Goal: Information Seeking & Learning: Learn about a topic

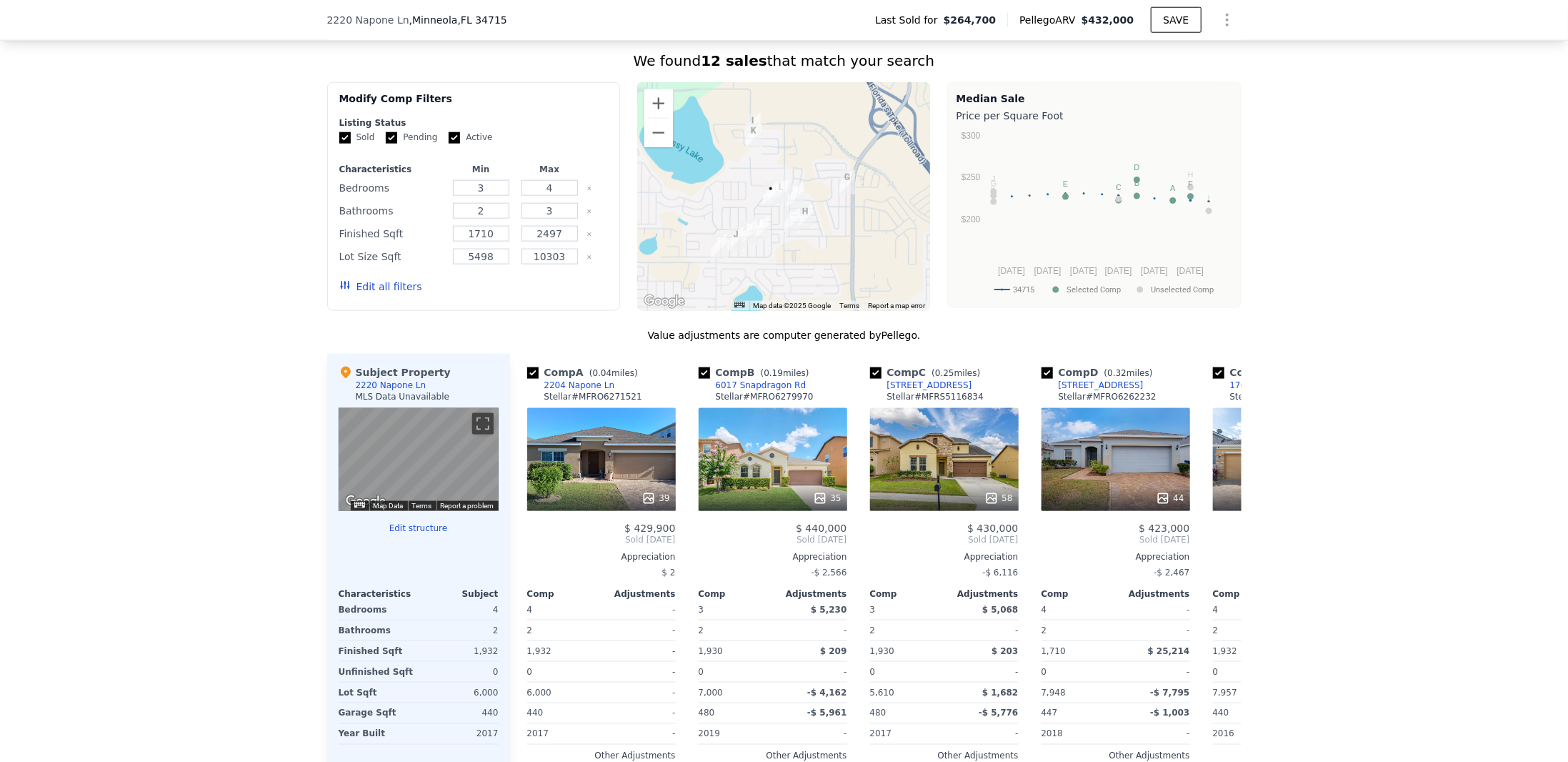
scroll to position [828, 0]
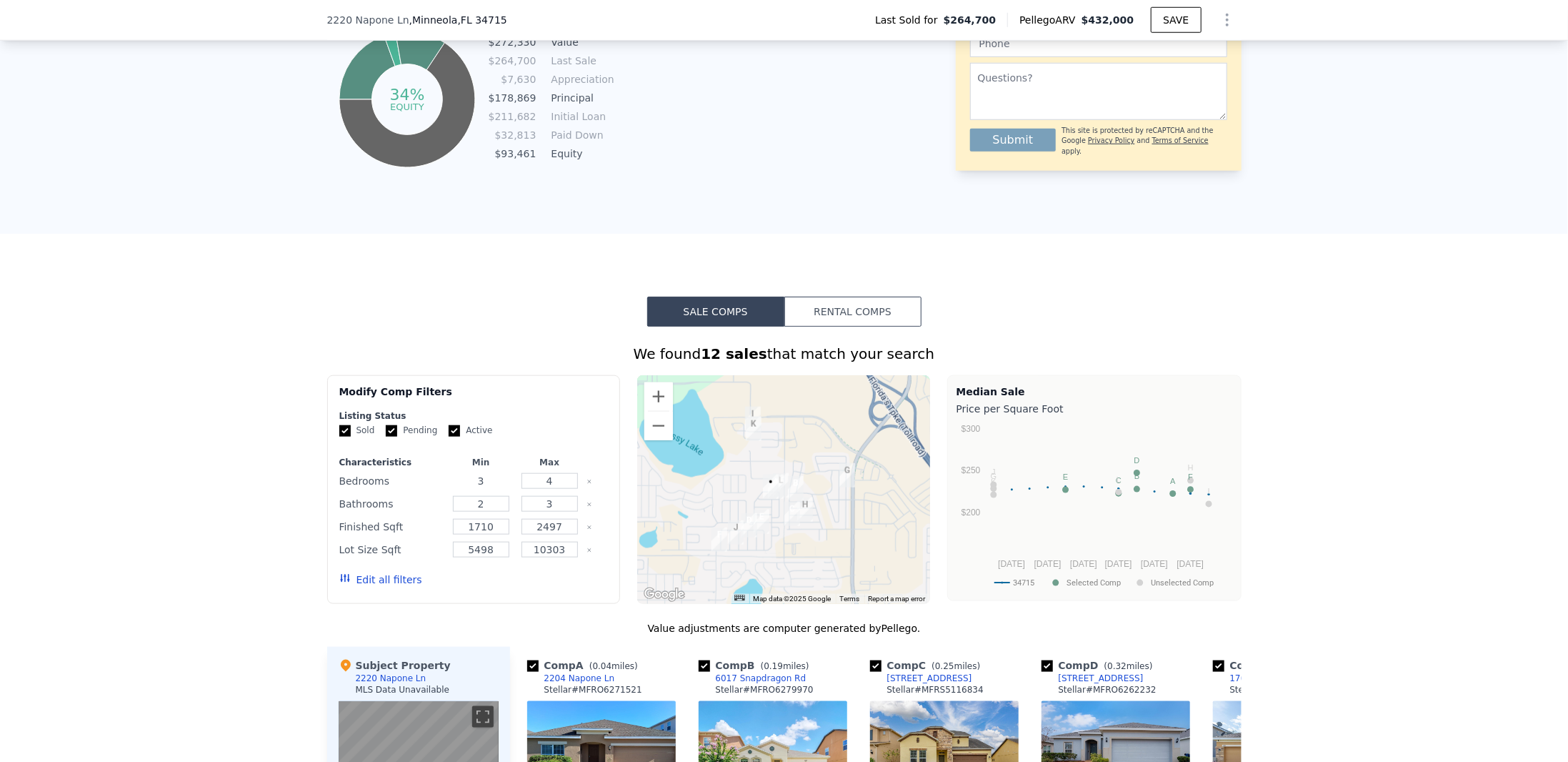
drag, startPoint x: 485, startPoint y: 490, endPoint x: 470, endPoint y: 493, distance: 15.3
click at [470, 489] on input "3" at bounding box center [481, 481] width 57 height 15
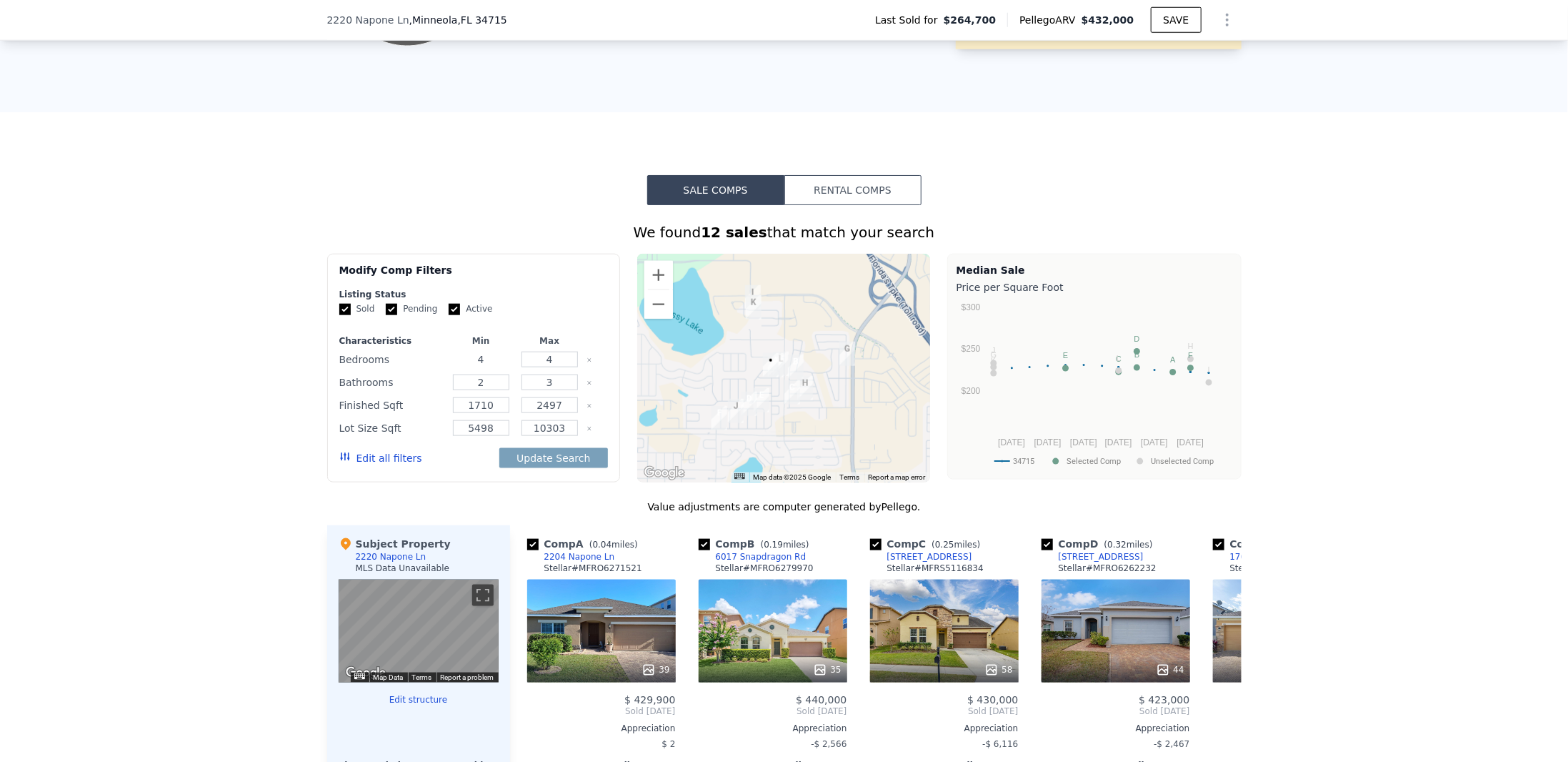
scroll to position [995, 0]
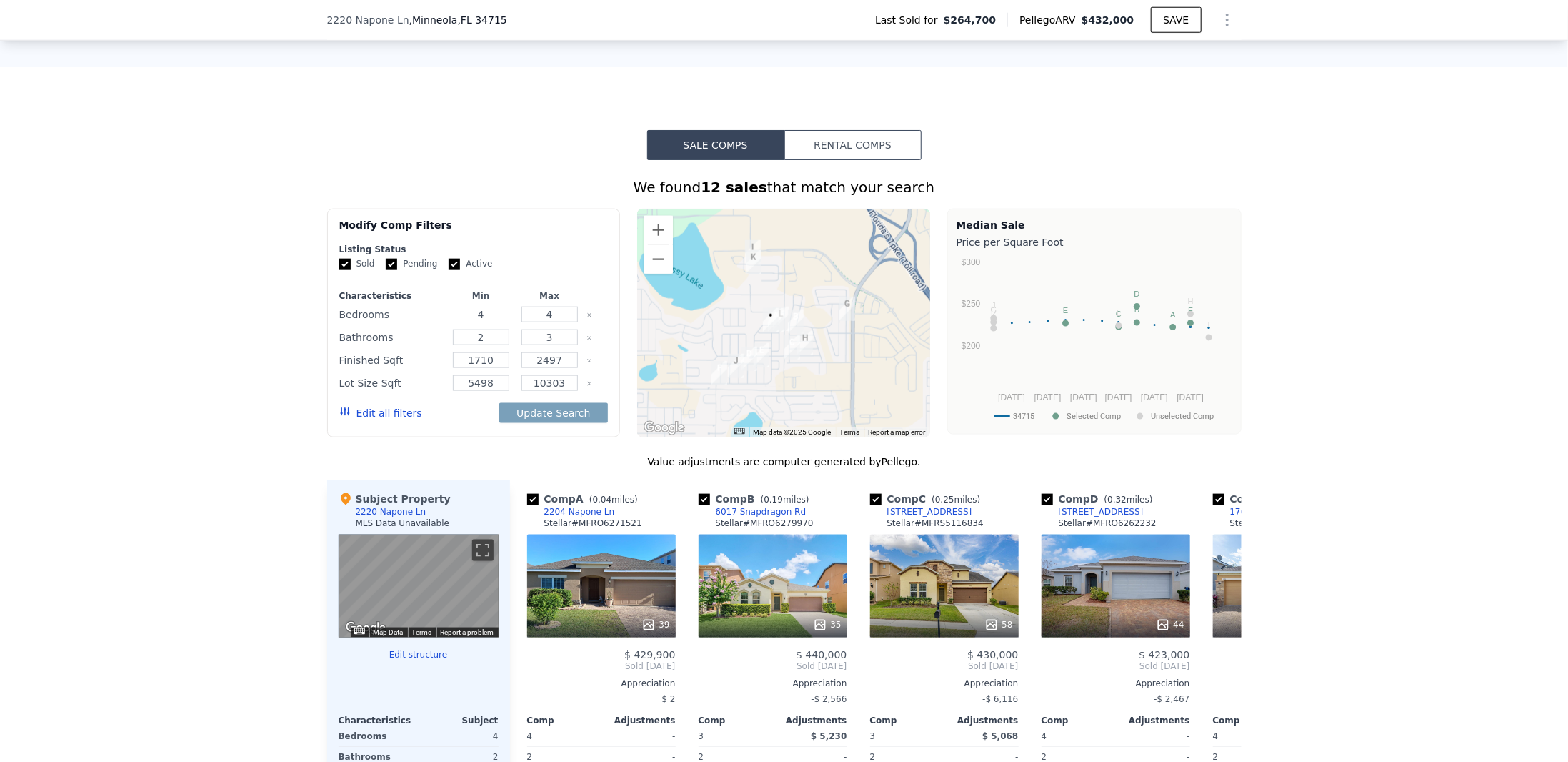
type input "4"
click at [386, 270] on input "Pending" at bounding box center [391, 264] width 11 height 11
checkbox input "true"
click at [530, 418] on button "Update Search" at bounding box center [553, 413] width 108 height 20
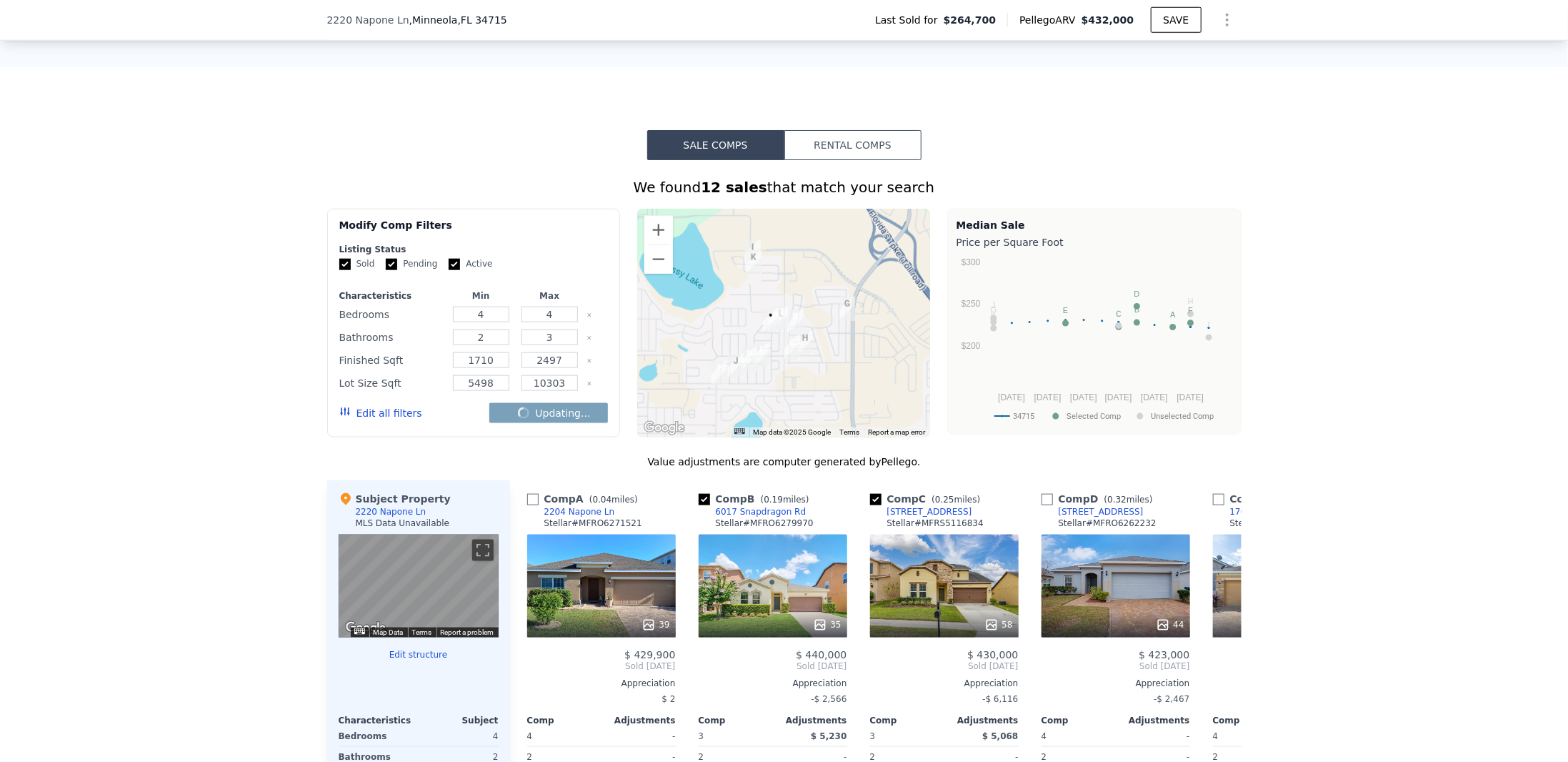
checkbox input "false"
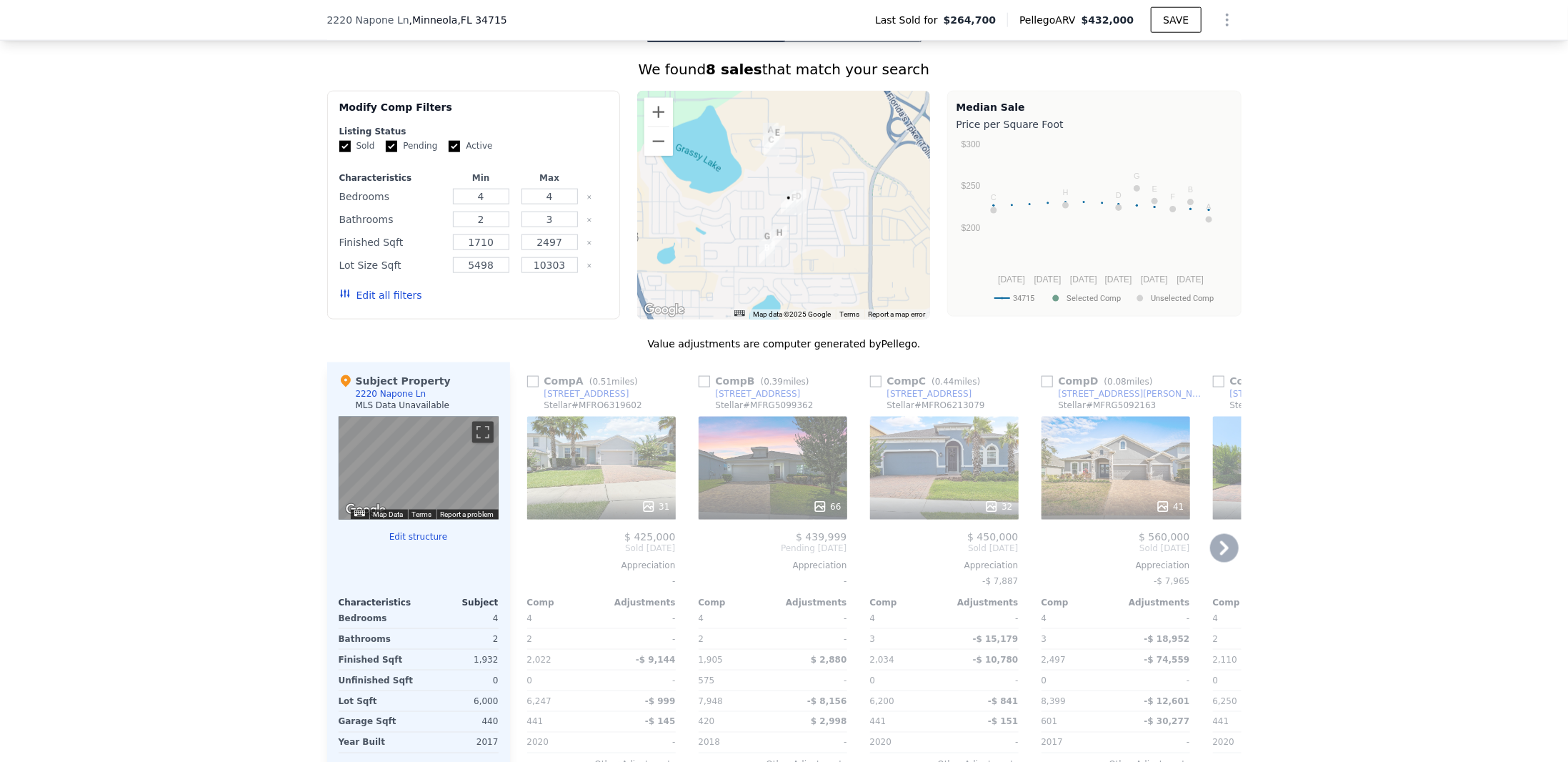
scroll to position [1162, 0]
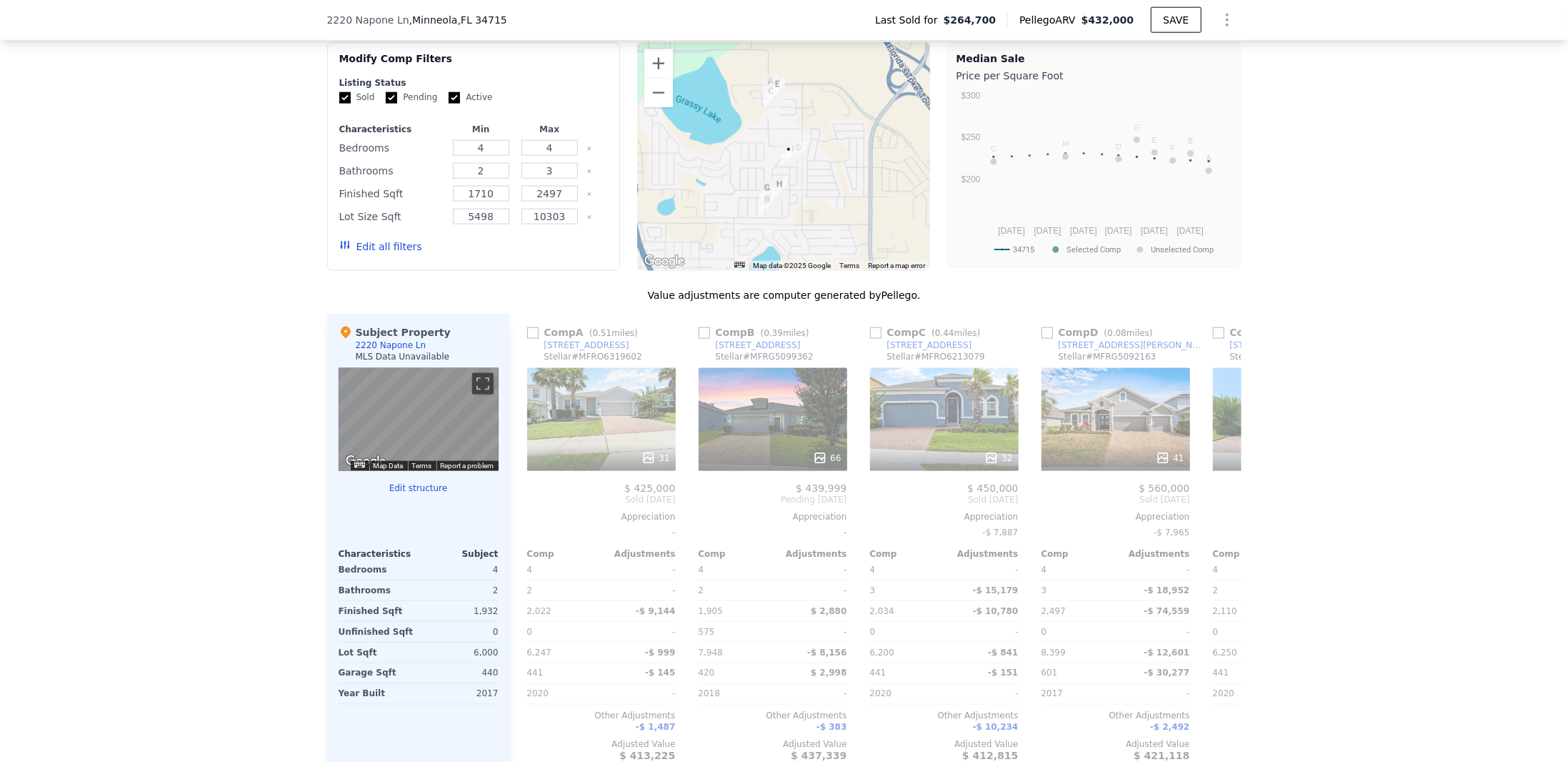
click at [1364, 404] on div "We found 8 sales that match your search Filters Map Prices Modify Comp Filters …" at bounding box center [784, 396] width 1568 height 806
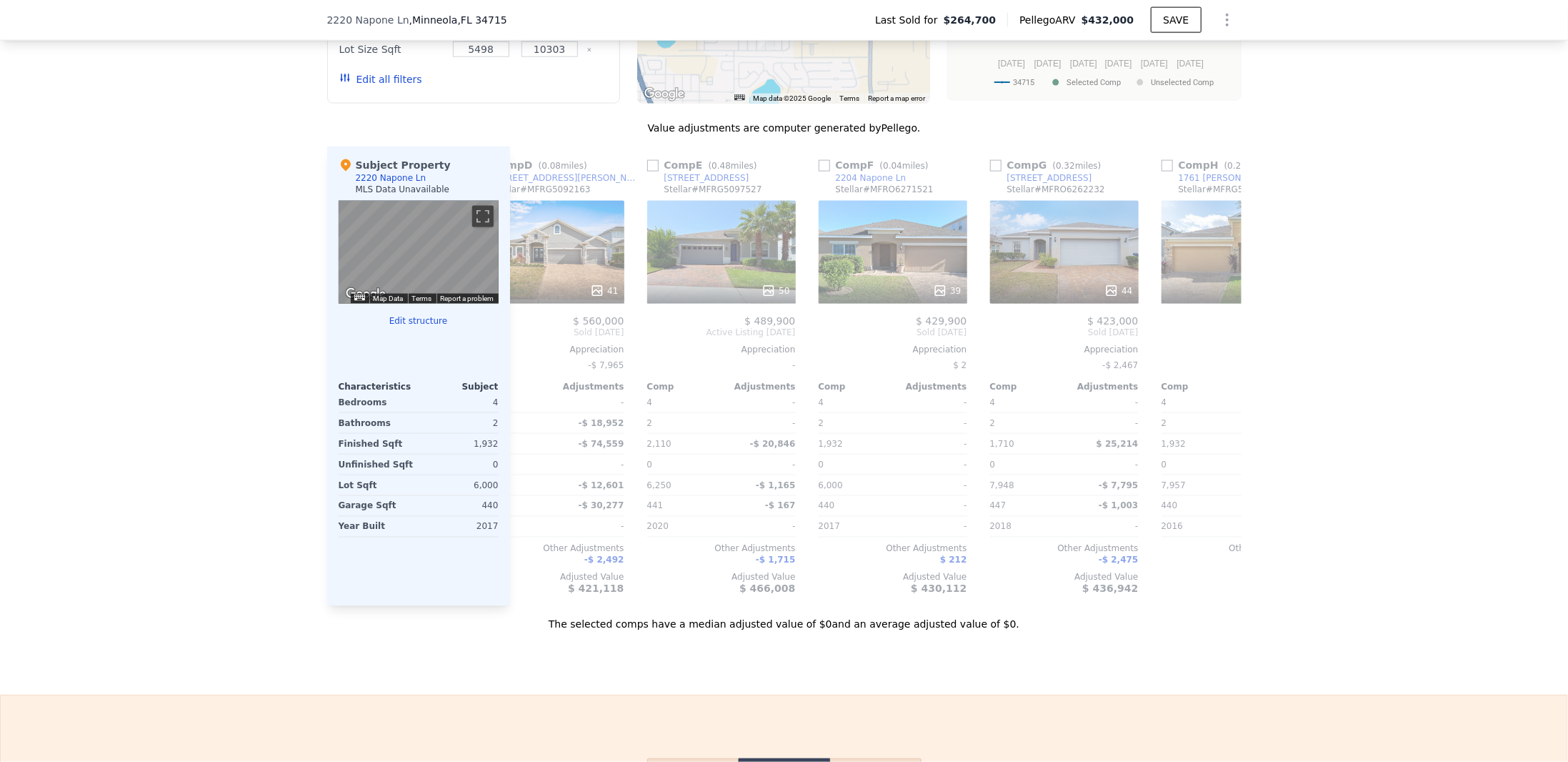
scroll to position [0, 674]
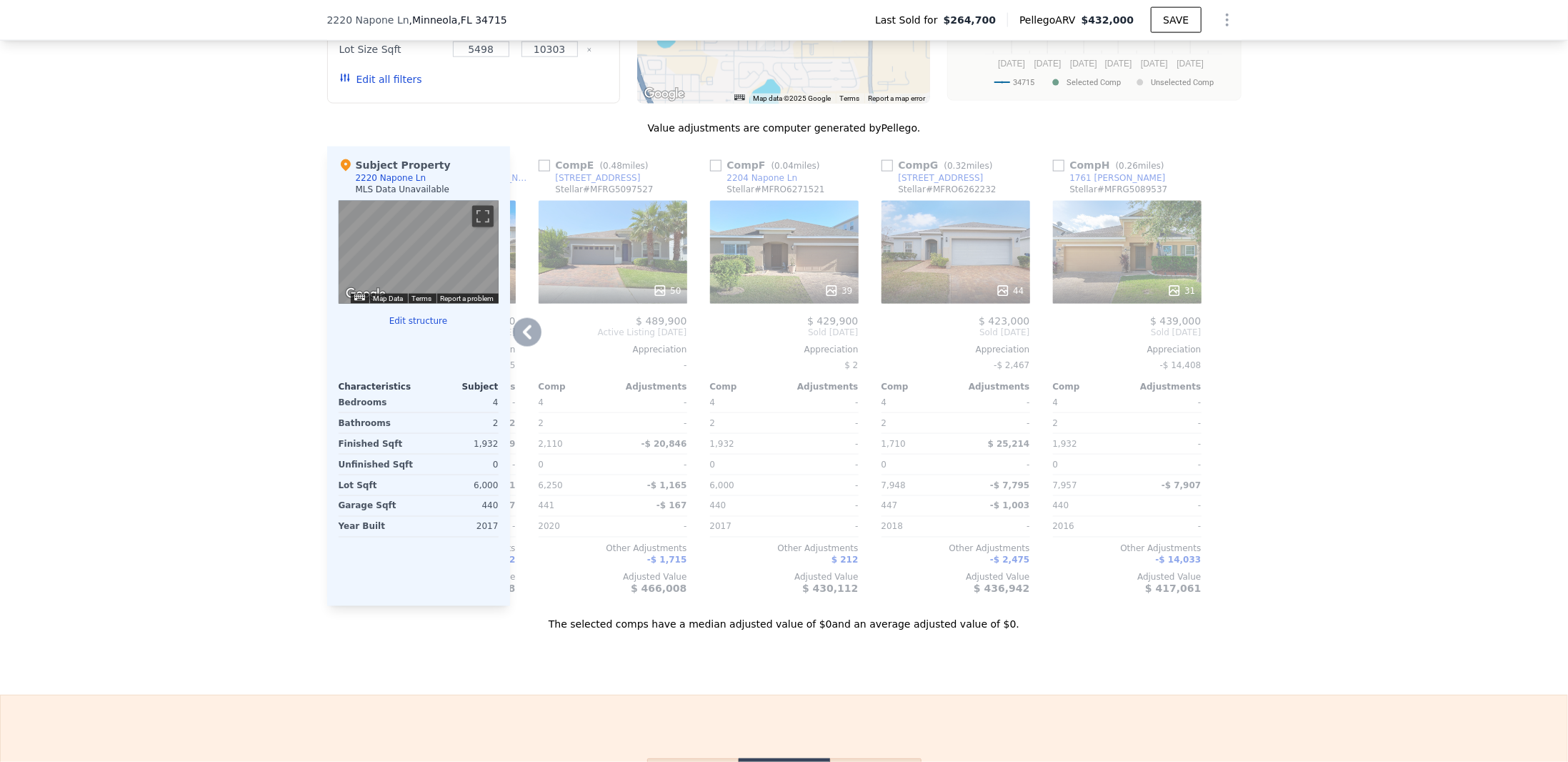
click at [1132, 260] on div "31" at bounding box center [1127, 252] width 148 height 103
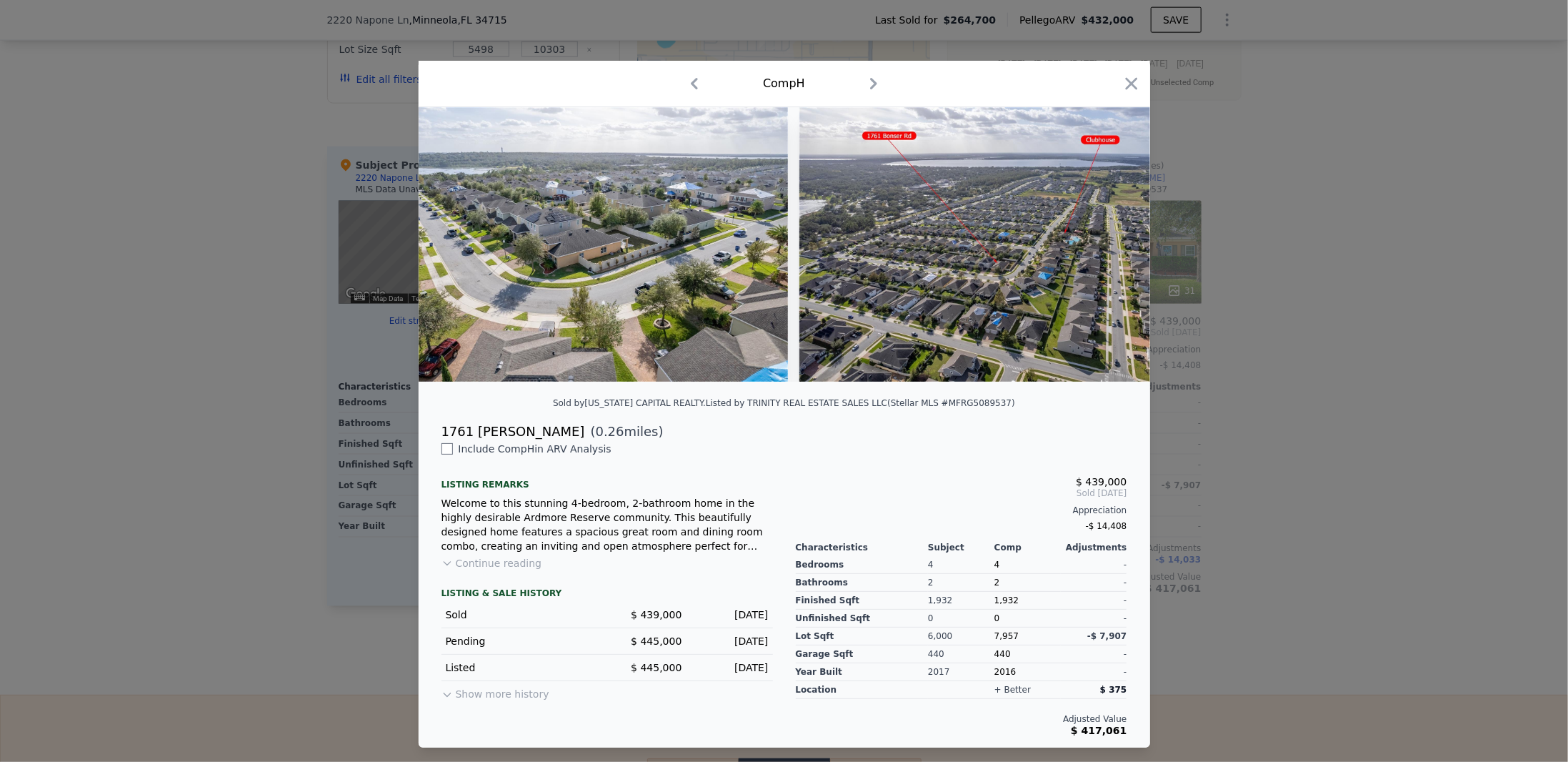
scroll to position [0, 12381]
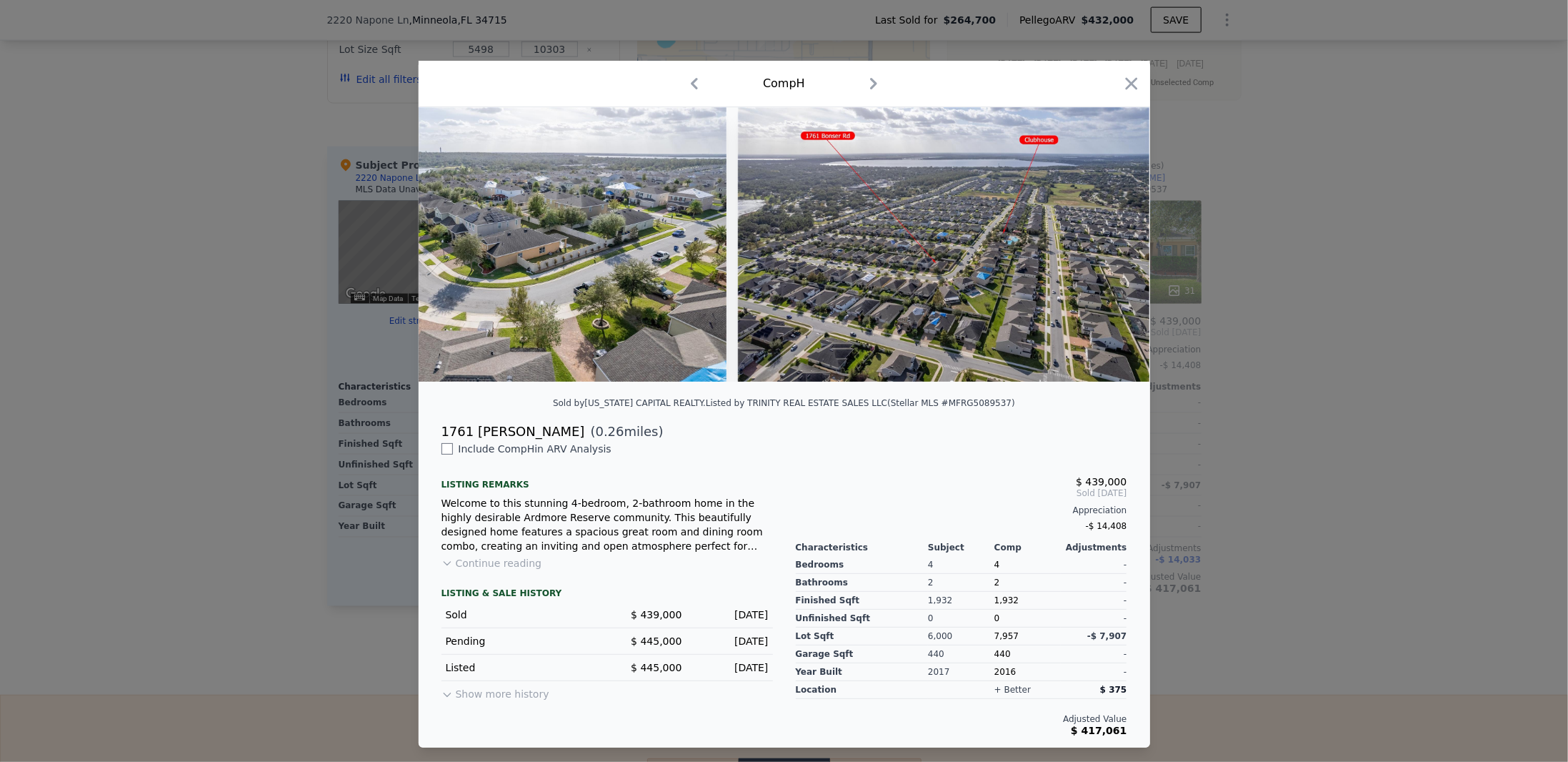
click at [1128, 78] on icon "button" at bounding box center [1131, 83] width 12 height 12
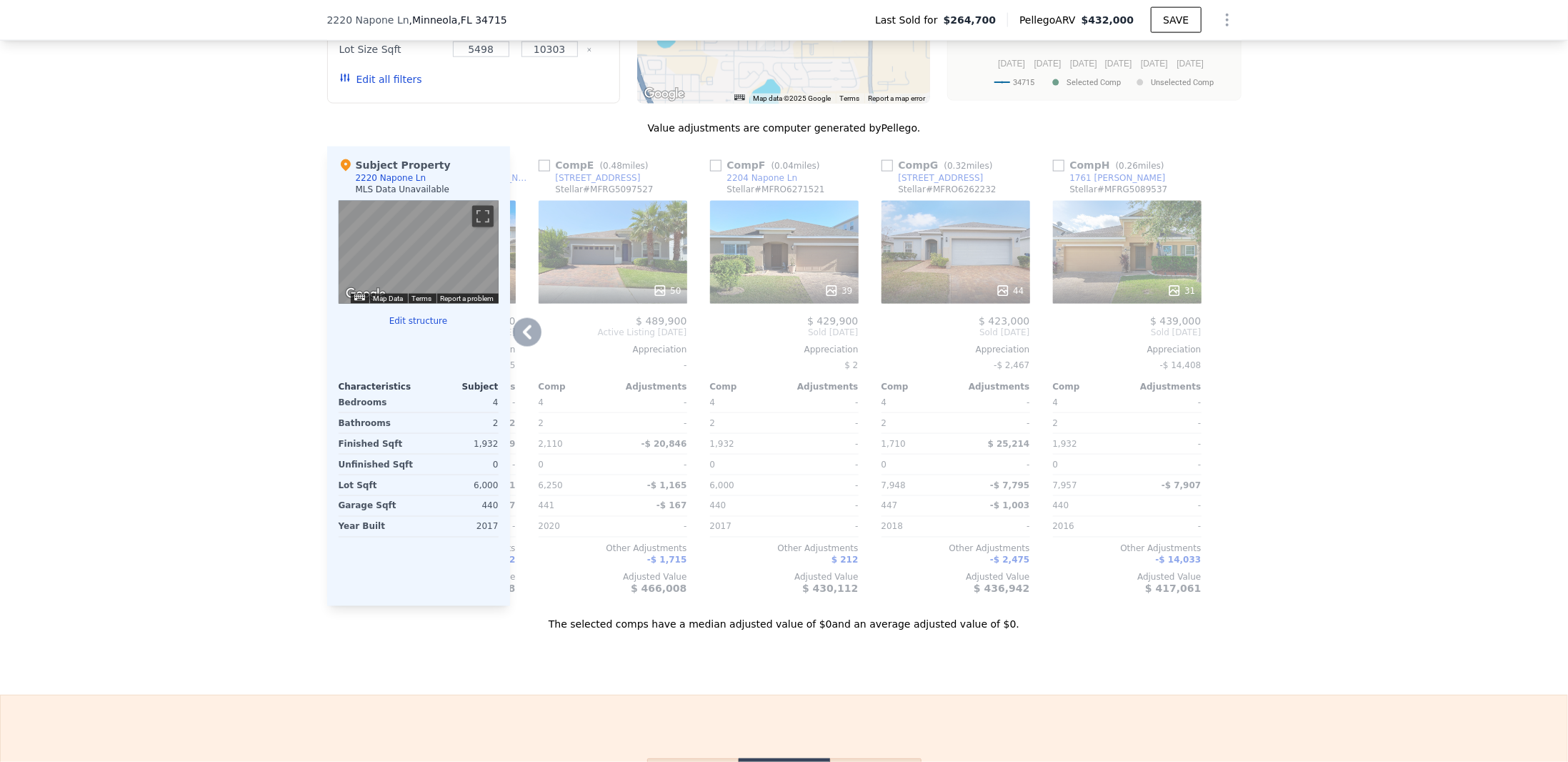
click at [788, 274] on div "39" at bounding box center [784, 252] width 148 height 103
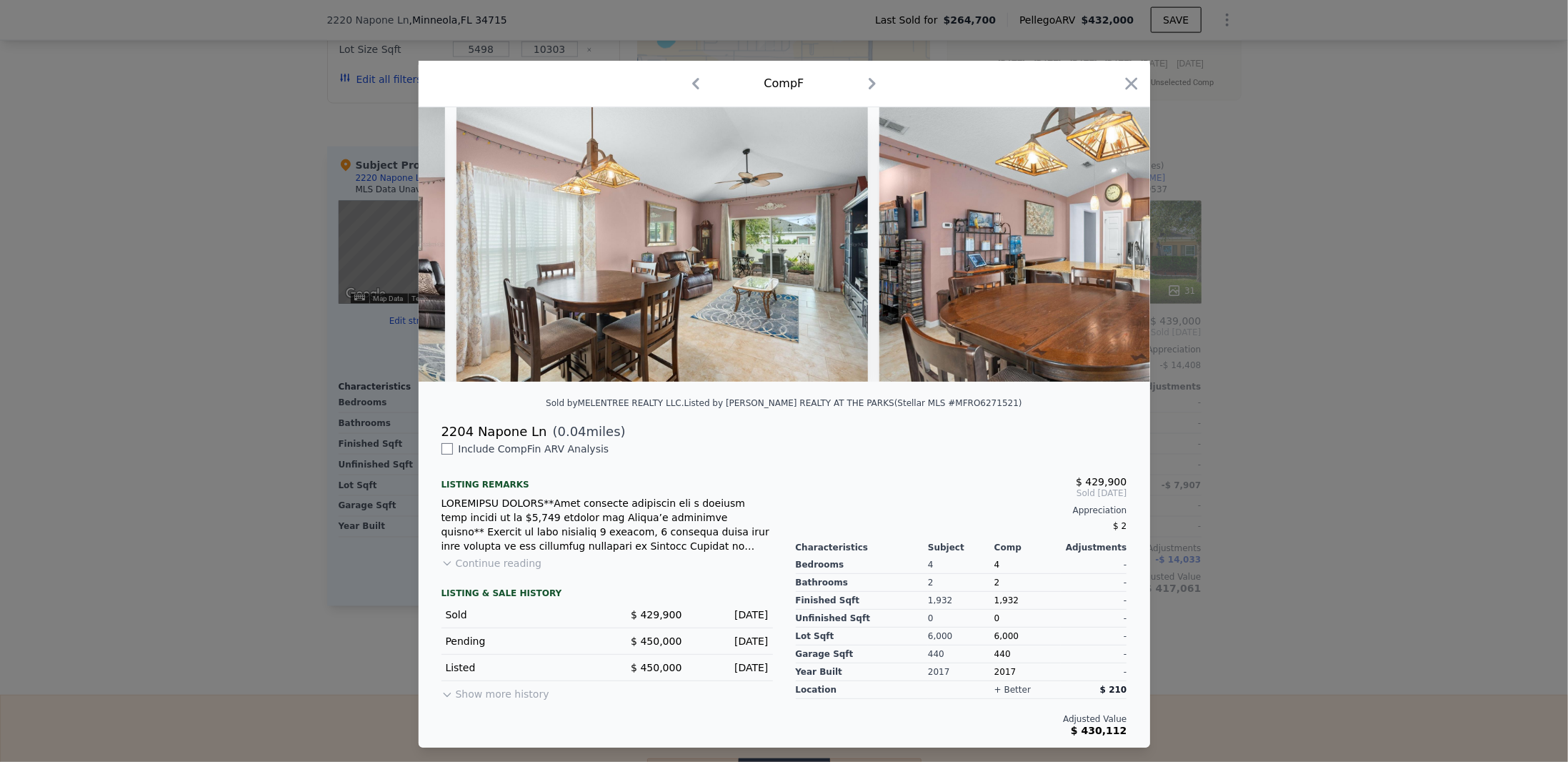
scroll to position [0, 6720]
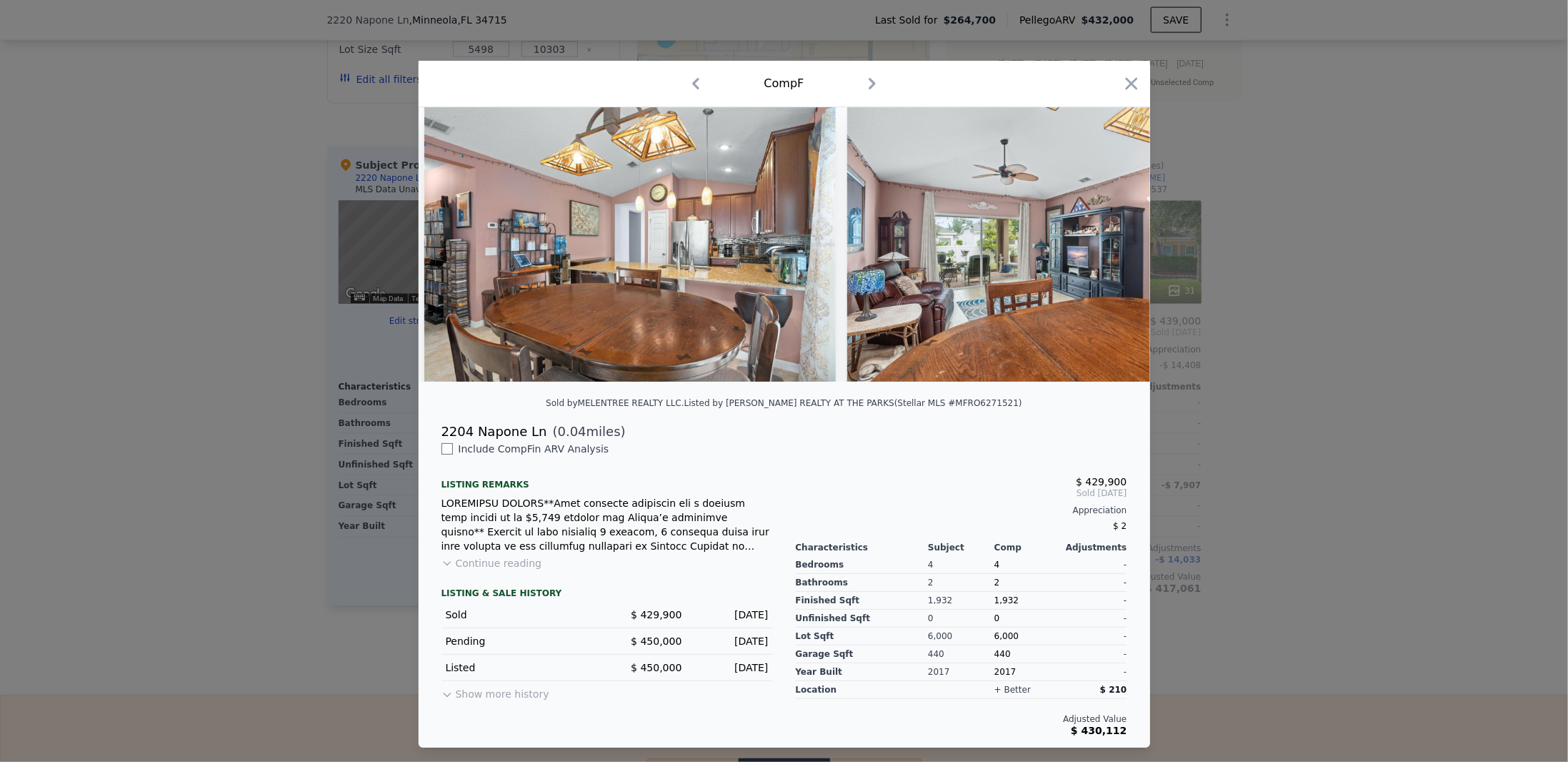
click at [489, 442] on div "2204 Napone Ln" at bounding box center [494, 431] width 106 height 20
click at [1128, 75] on icon "button" at bounding box center [1131, 83] width 20 height 20
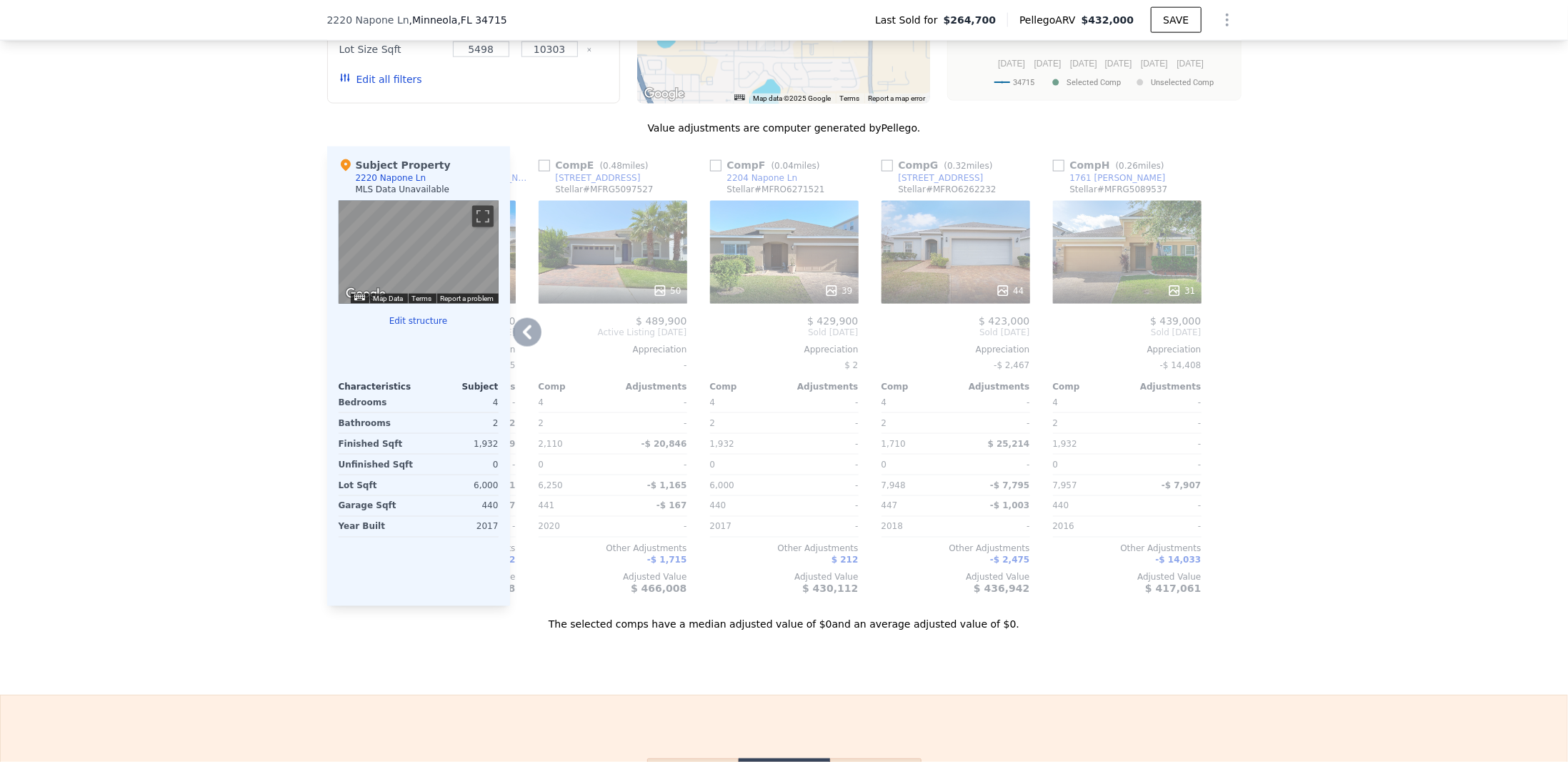
click at [788, 326] on div "$ 429,900" at bounding box center [784, 321] width 148 height 11
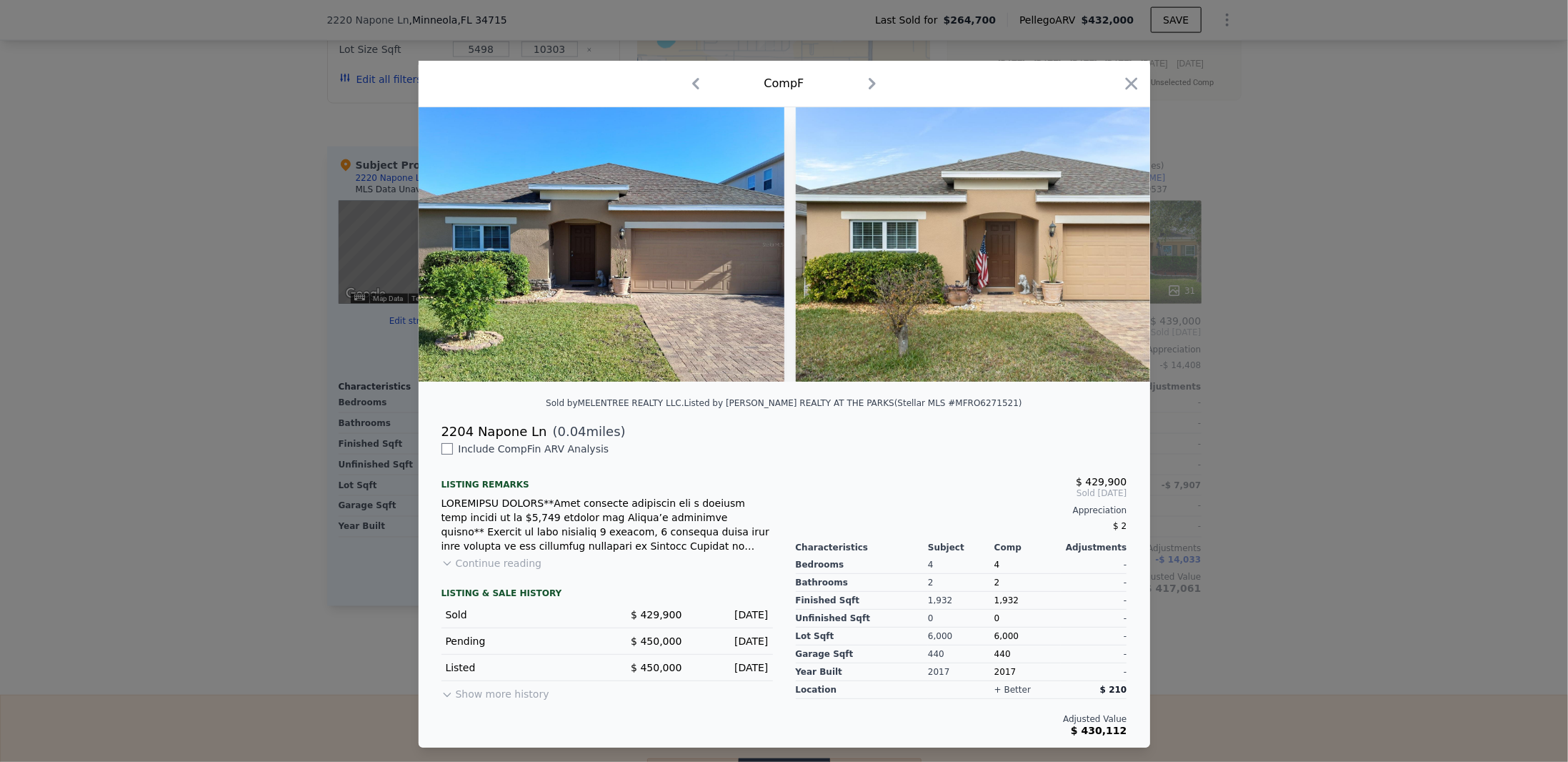
click at [487, 439] on div "2204 Napone Ln" at bounding box center [494, 431] width 106 height 20
copy div "2204 Napone Ln"
click at [1135, 84] on icon "button" at bounding box center [1131, 83] width 12 height 12
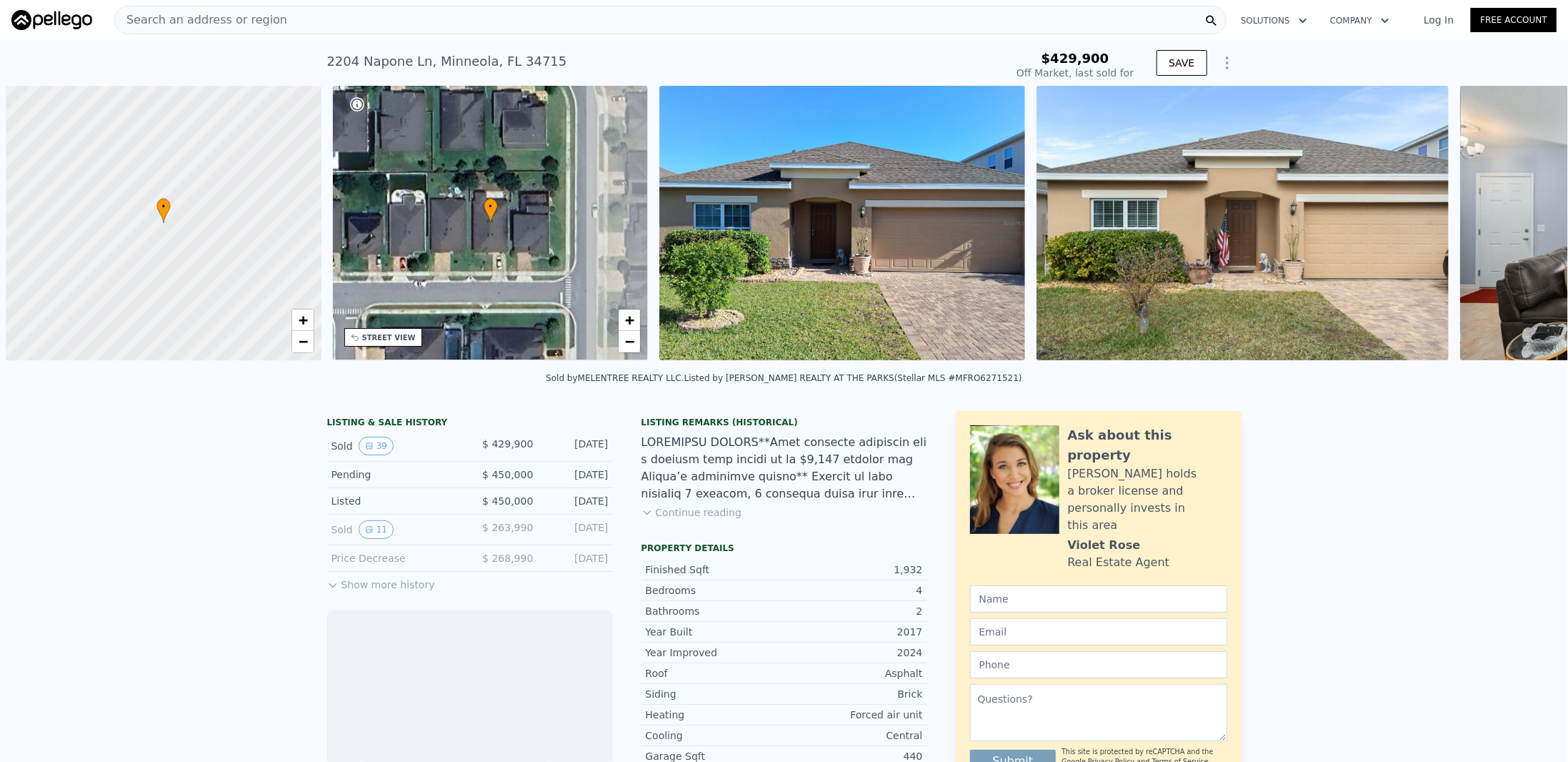
scroll to position [0, 6]
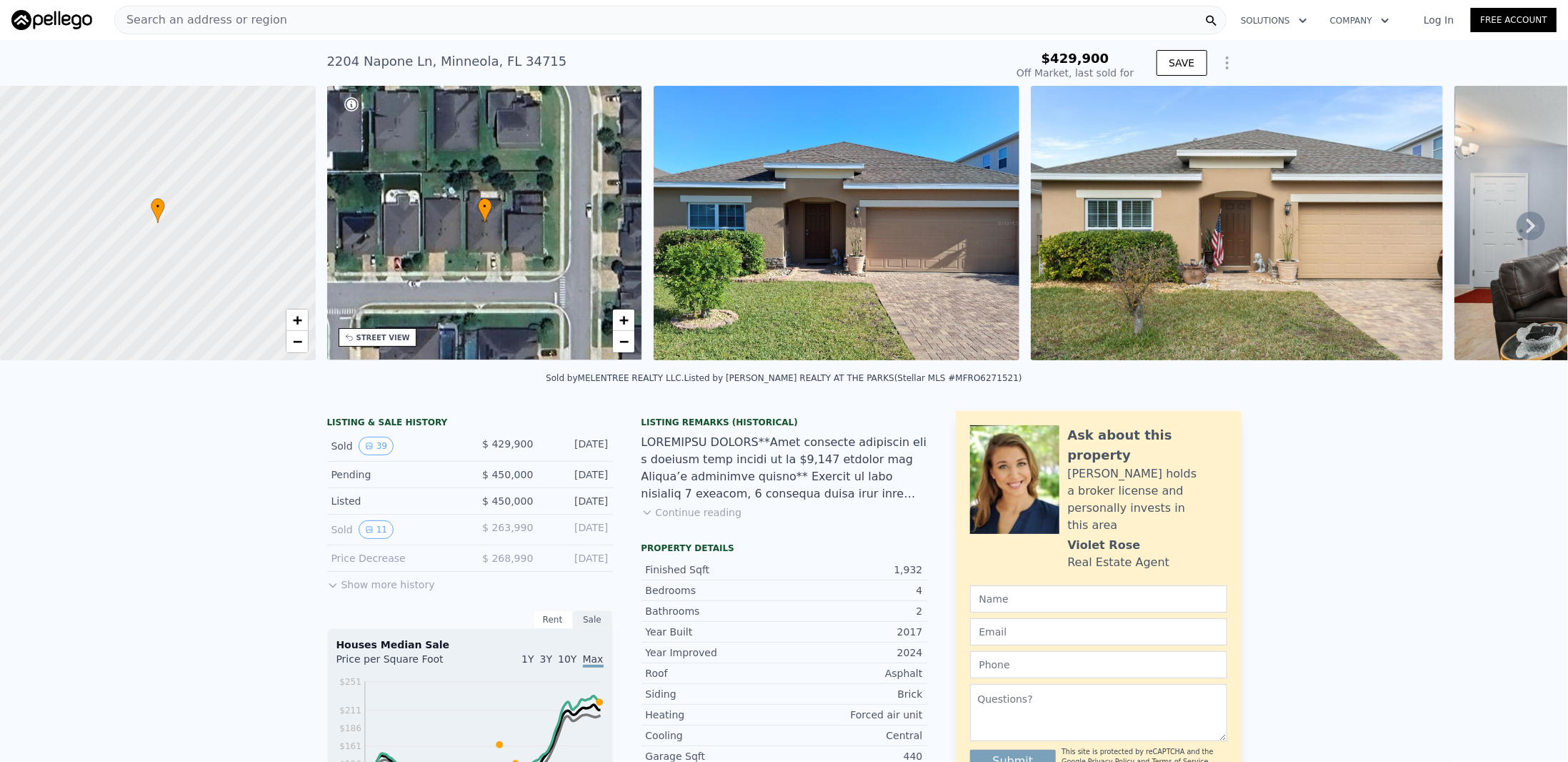
click at [352, 584] on button "Show more history" at bounding box center [381, 581] width 108 height 20
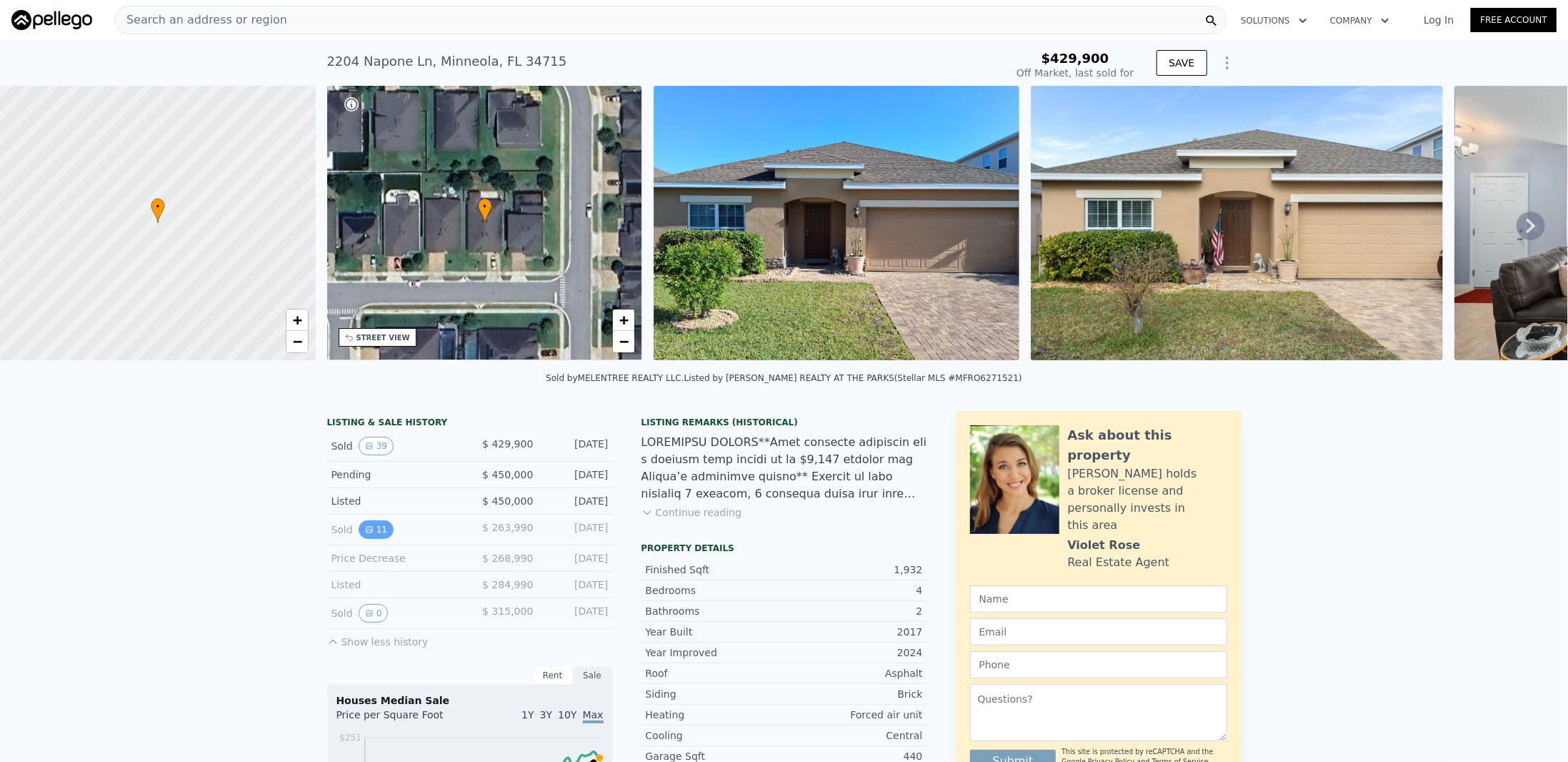
click at [370, 535] on button "11" at bounding box center [376, 529] width 35 height 19
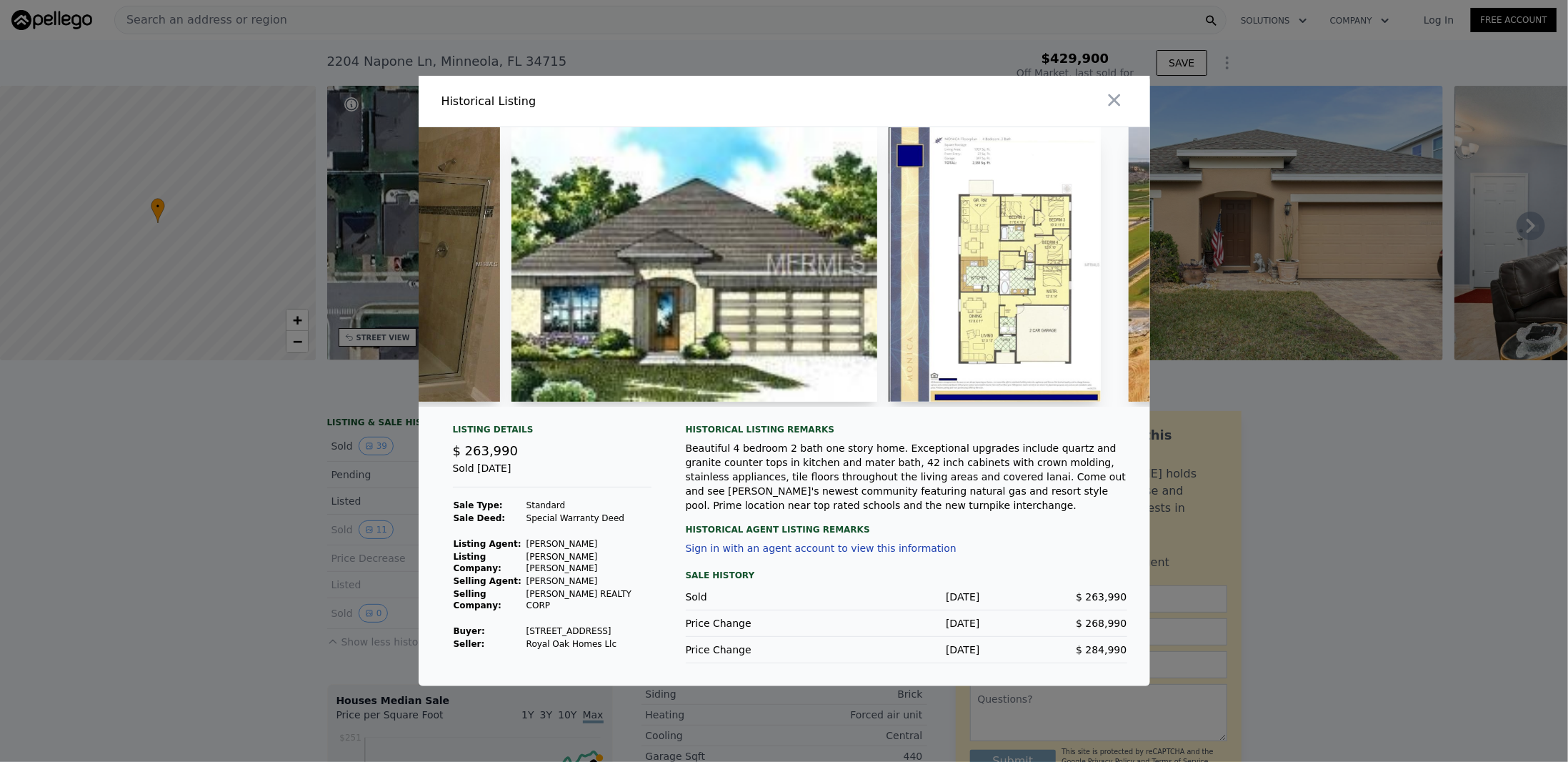
scroll to position [0, 1288]
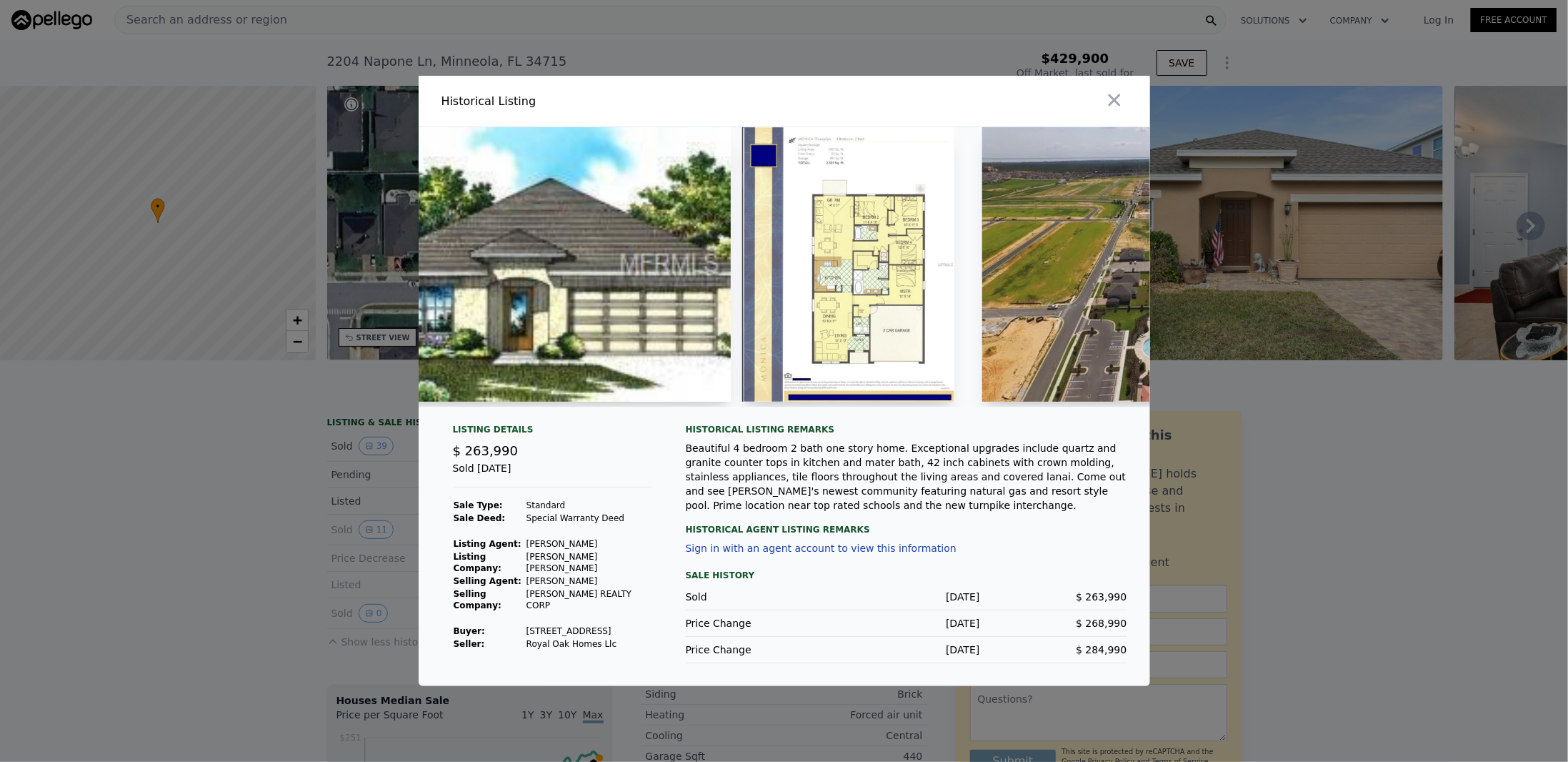
click at [873, 306] on img at bounding box center [848, 264] width 212 height 275
click at [874, 258] on img at bounding box center [848, 264] width 212 height 275
click at [1122, 103] on icon "button" at bounding box center [1114, 100] width 20 height 20
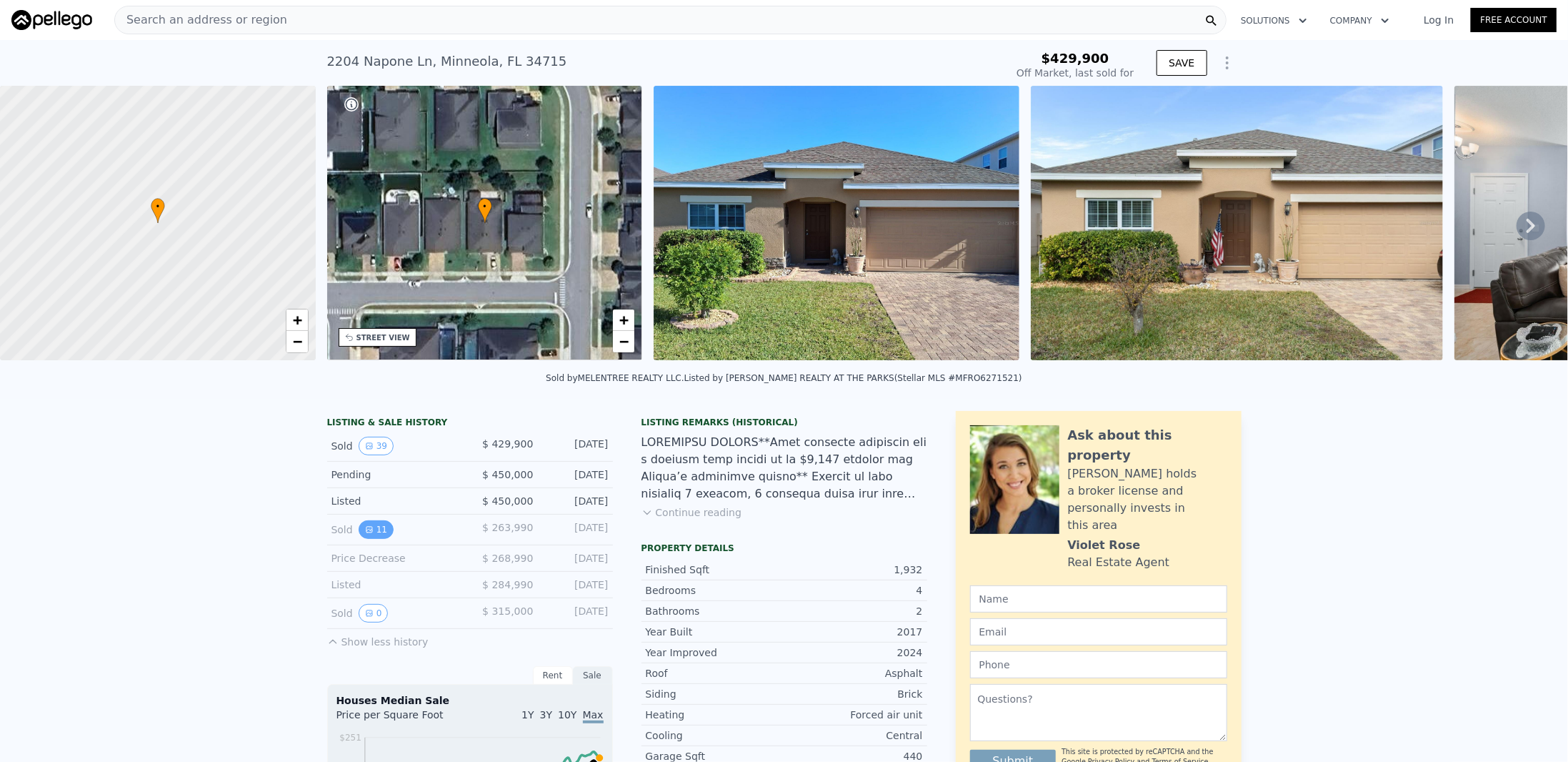
click at [364, 539] on button "11" at bounding box center [376, 529] width 35 height 19
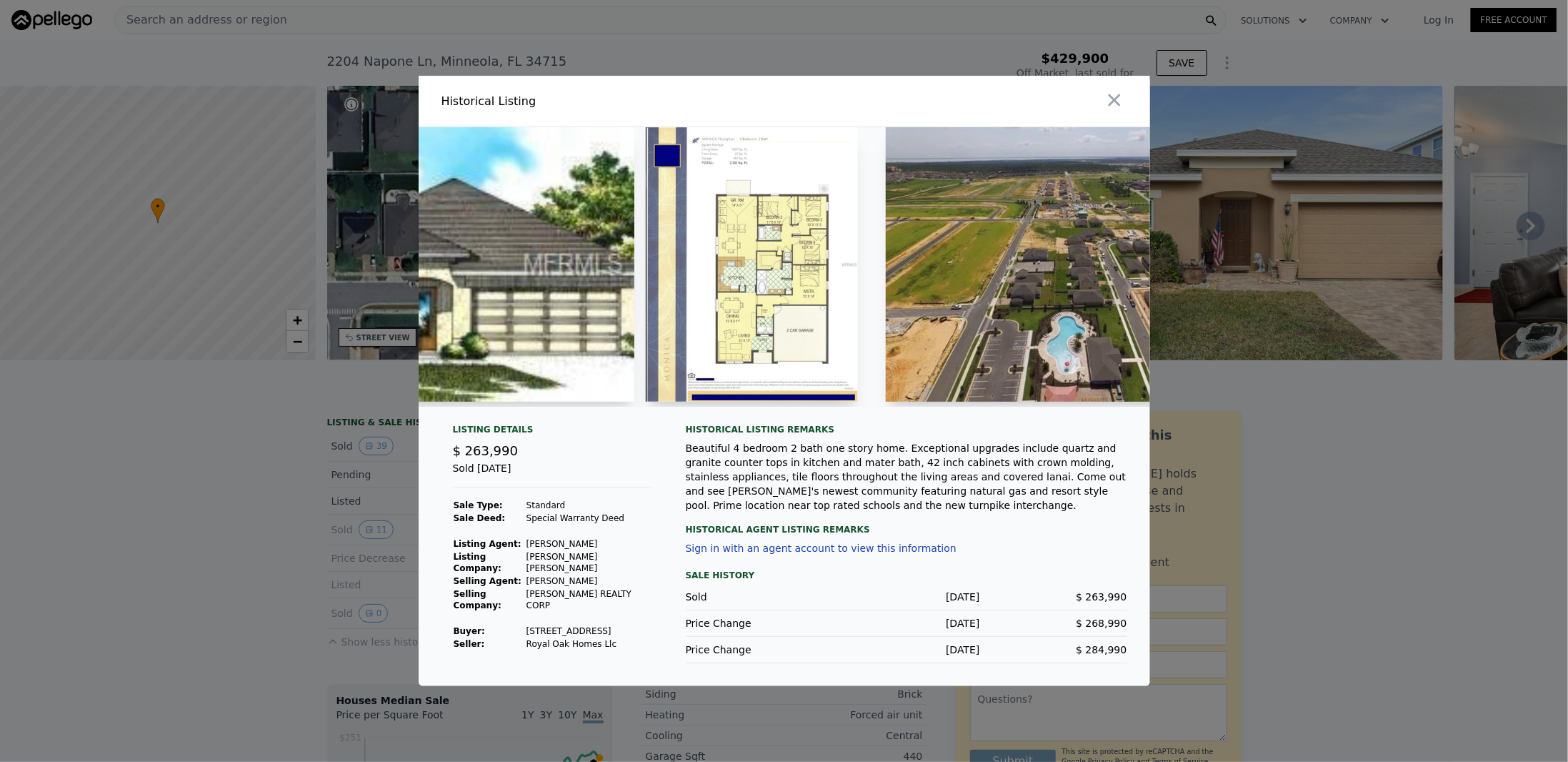
scroll to position [0, 1382]
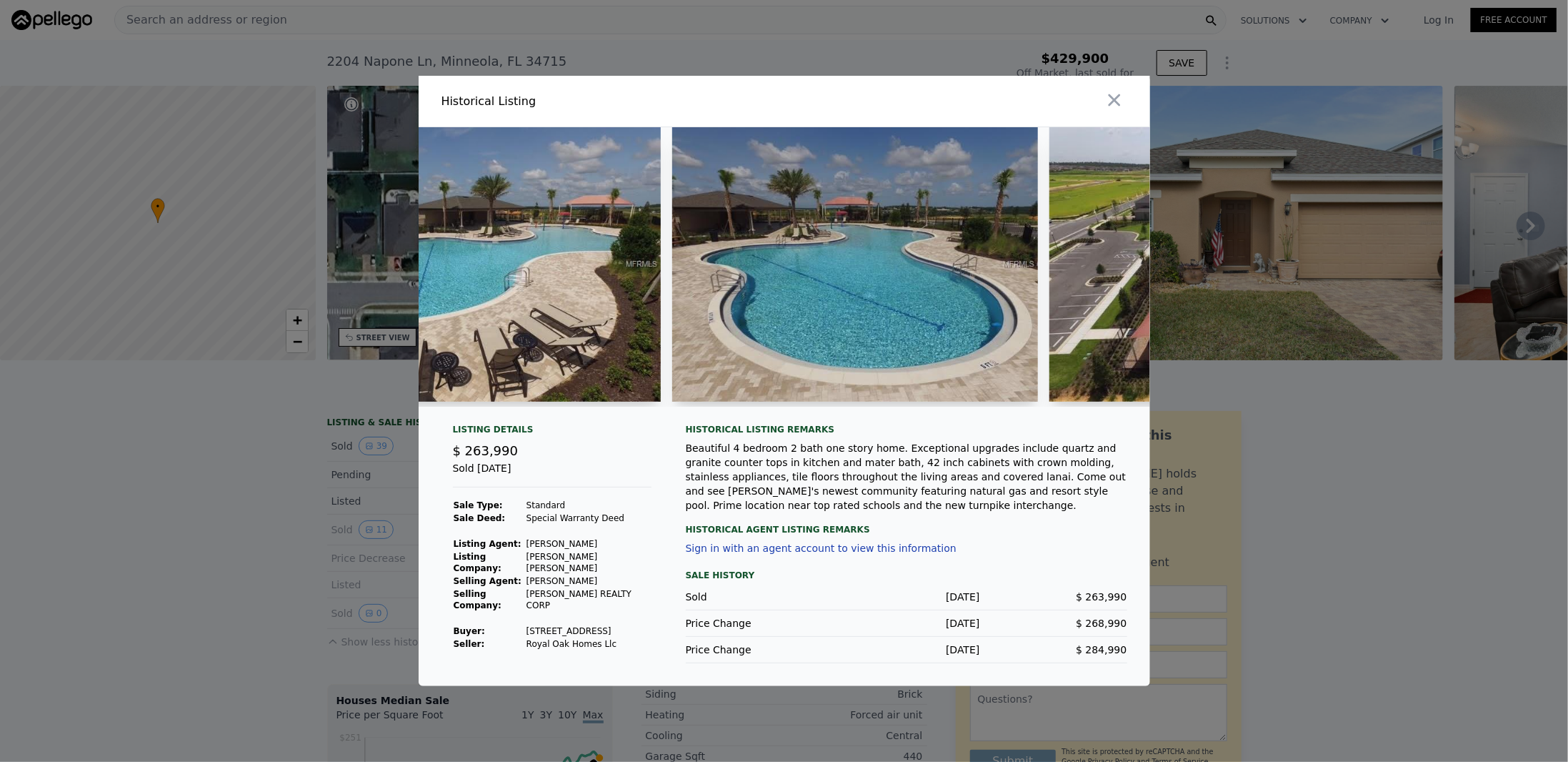
type input "$ 434,000"
type input "-$ 47,706"
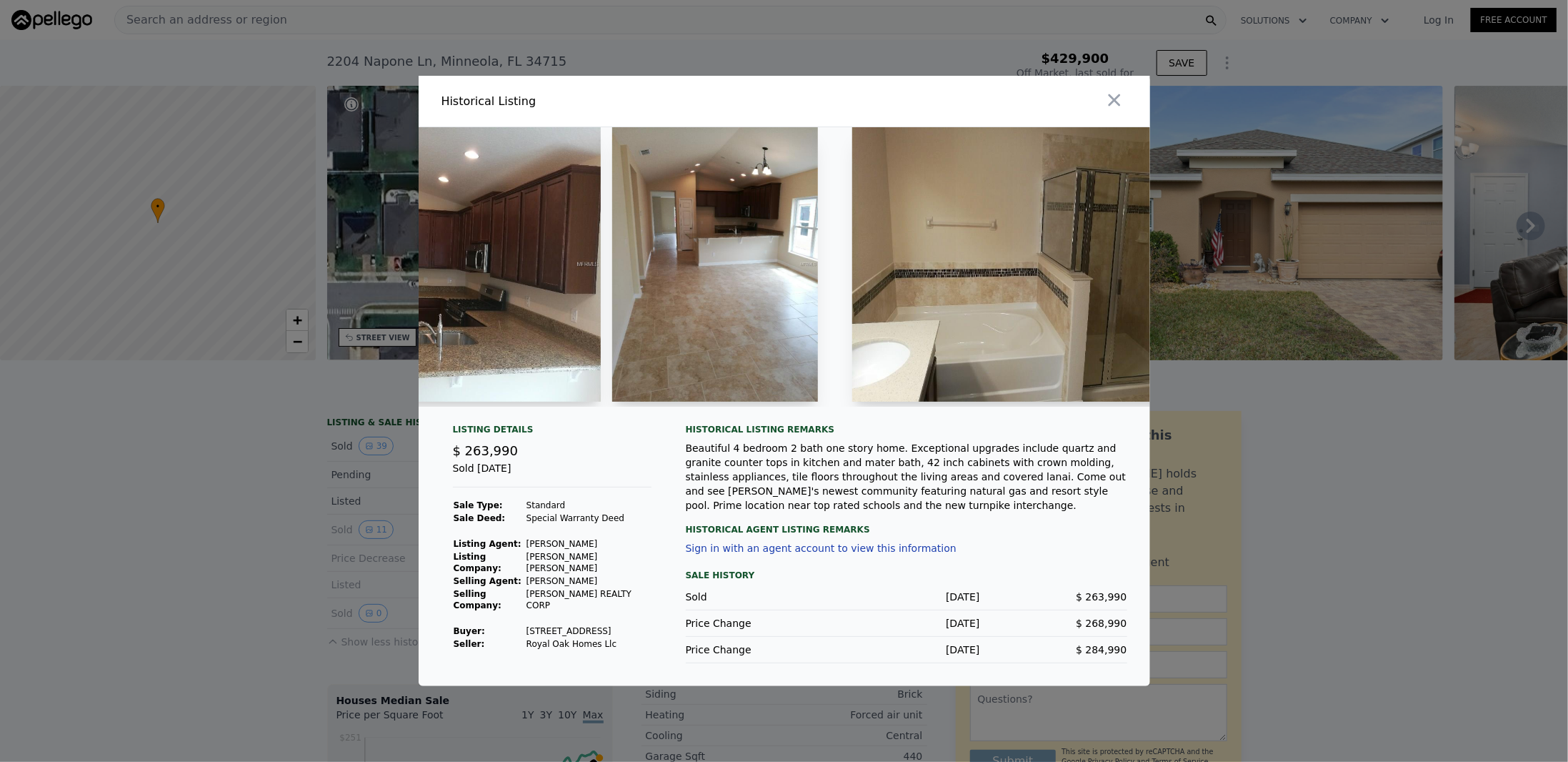
scroll to position [0, 350]
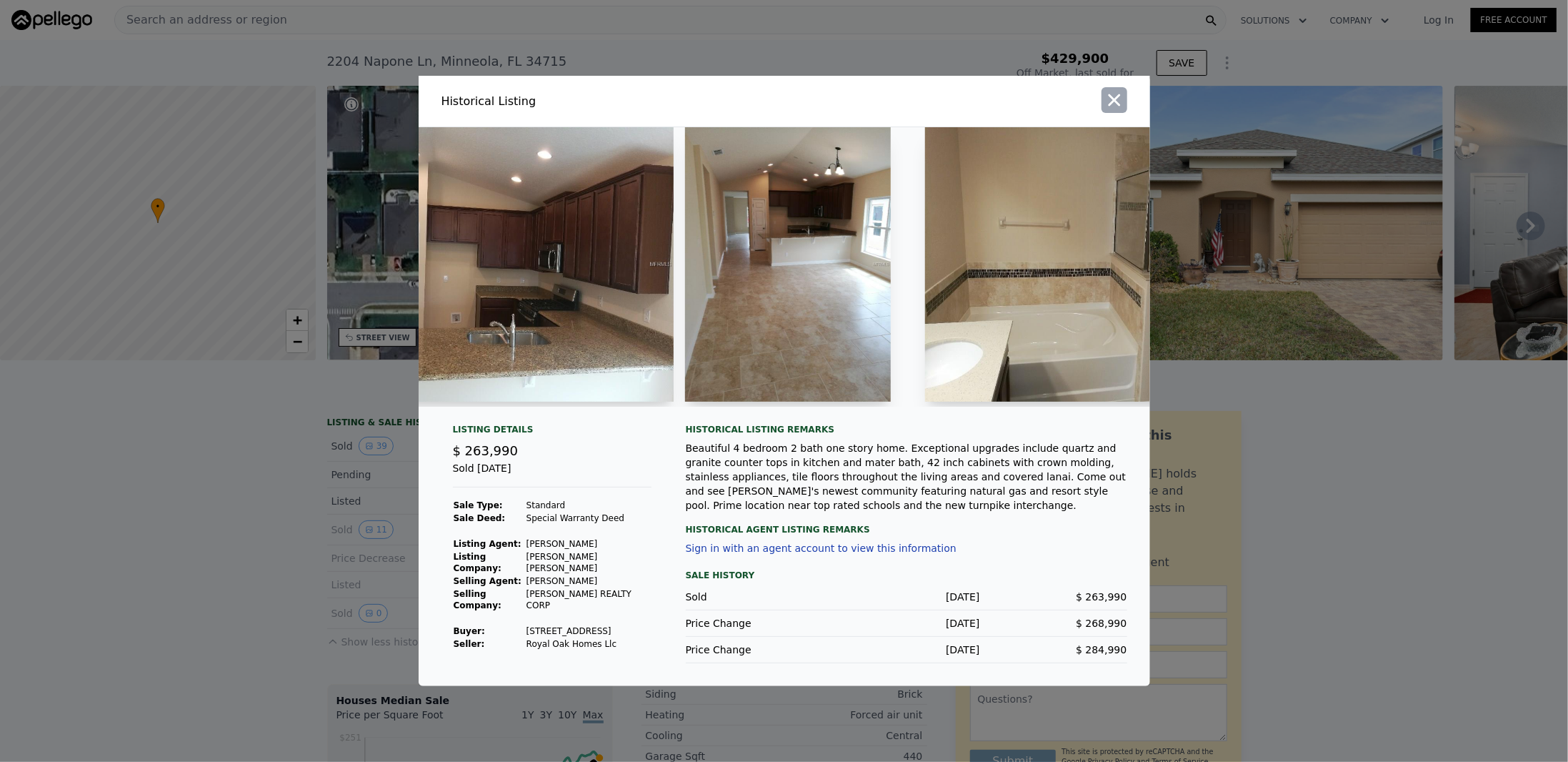
click at [1117, 94] on icon "button" at bounding box center [1114, 100] width 12 height 12
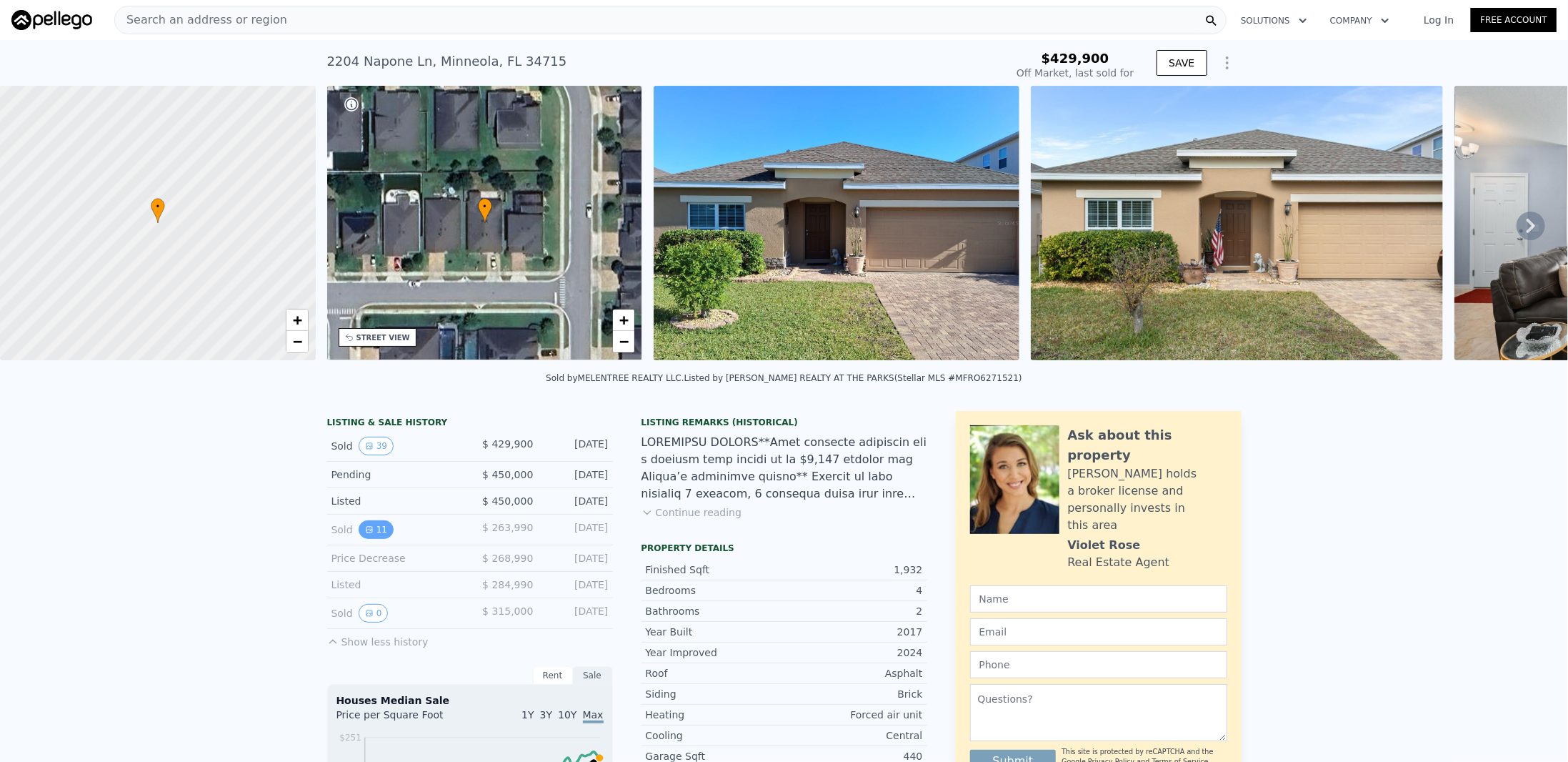
click at [359, 539] on button "11" at bounding box center [376, 529] width 35 height 19
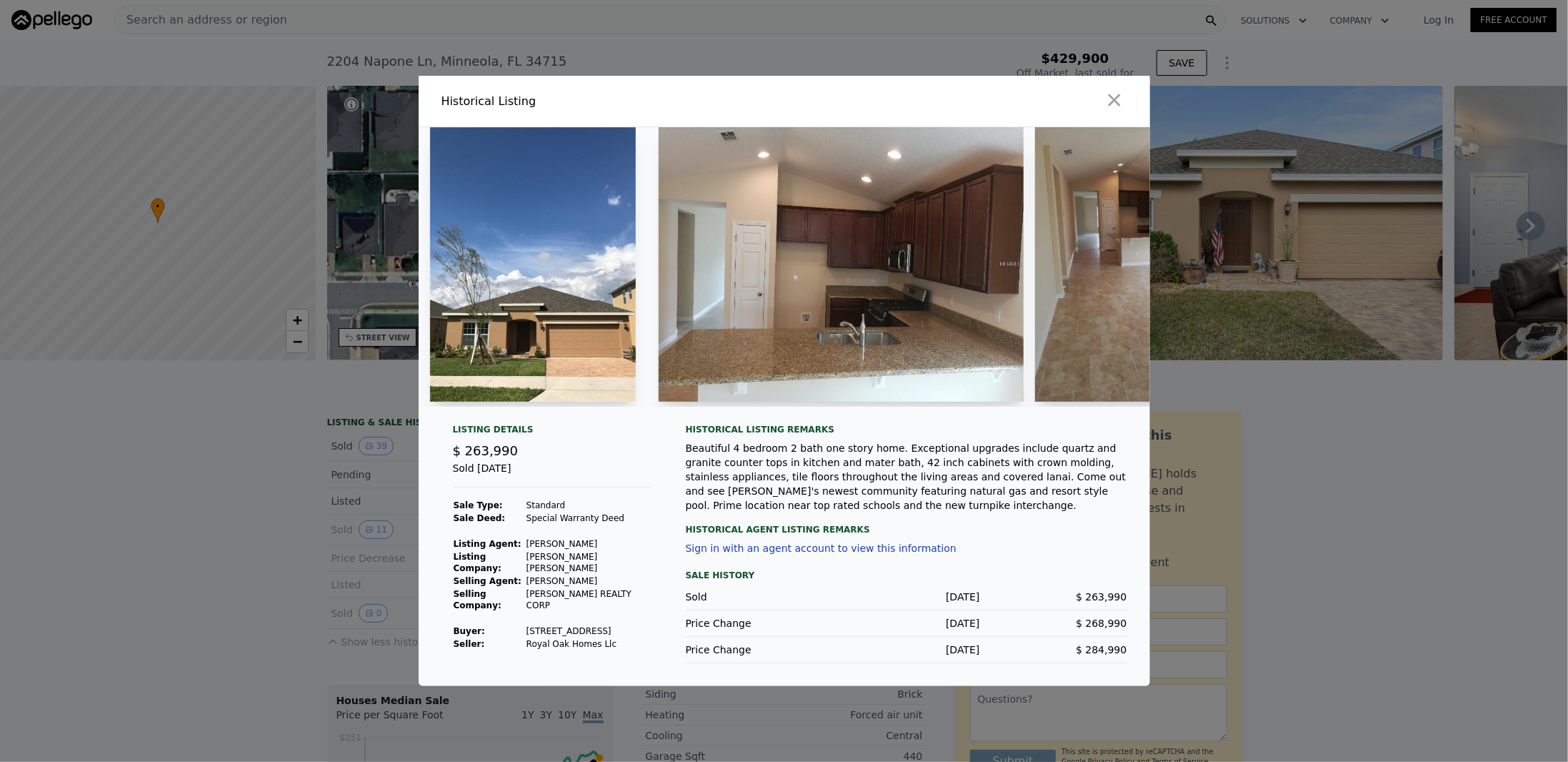
click at [366, 460] on div at bounding box center [784, 381] width 1568 height 762
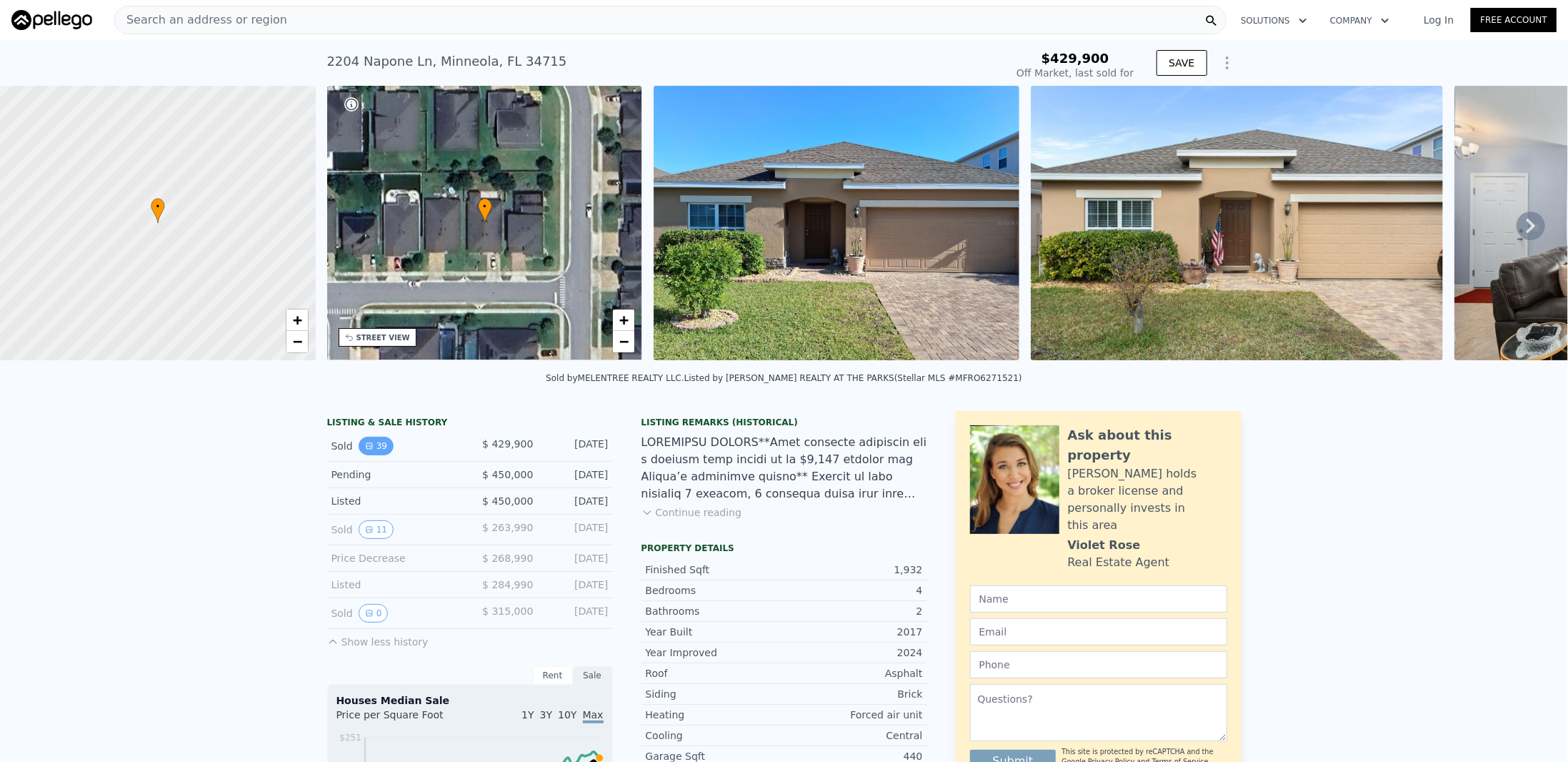
click at [370, 452] on button "39" at bounding box center [376, 446] width 35 height 19
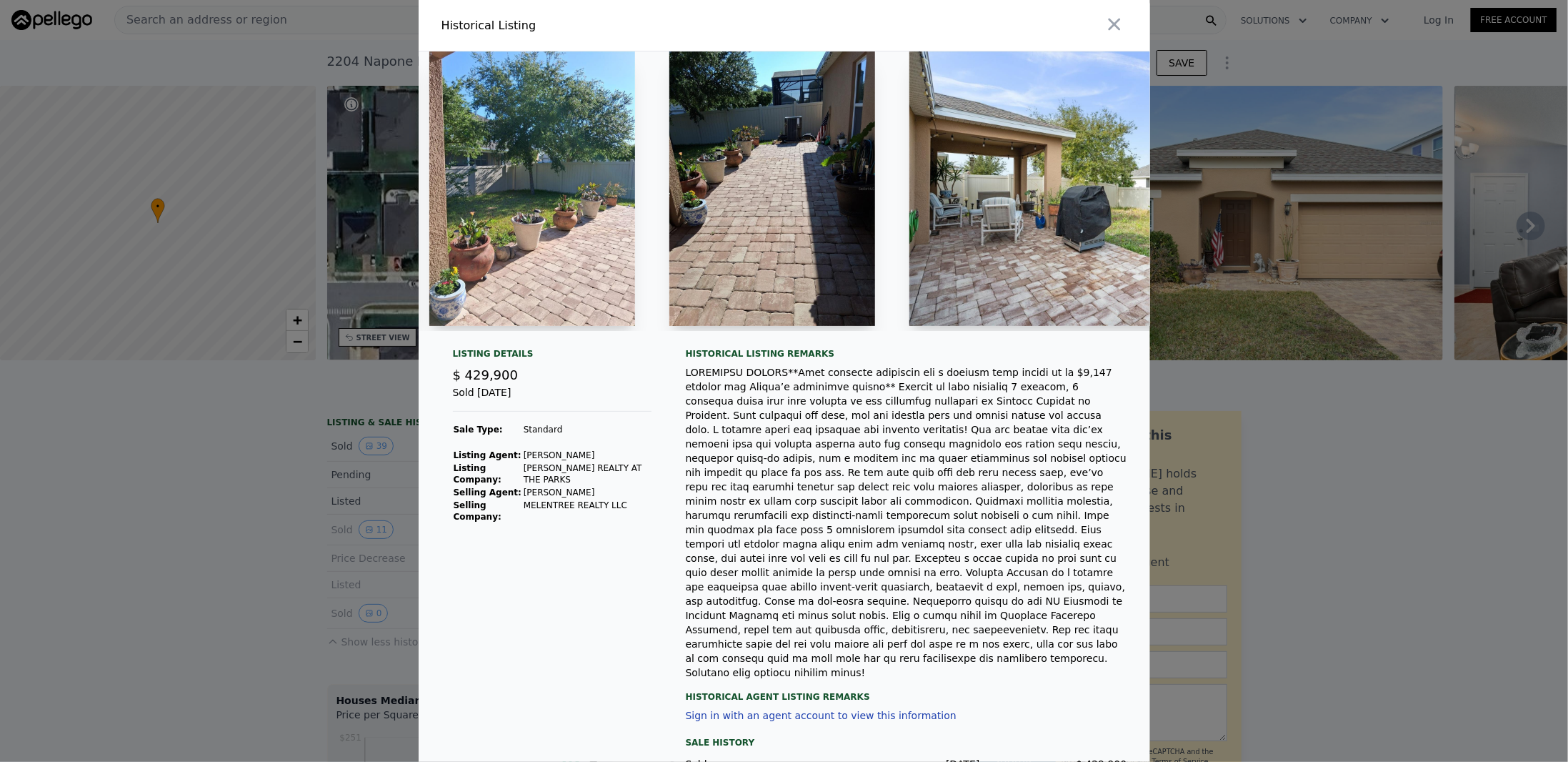
scroll to position [0, 13311]
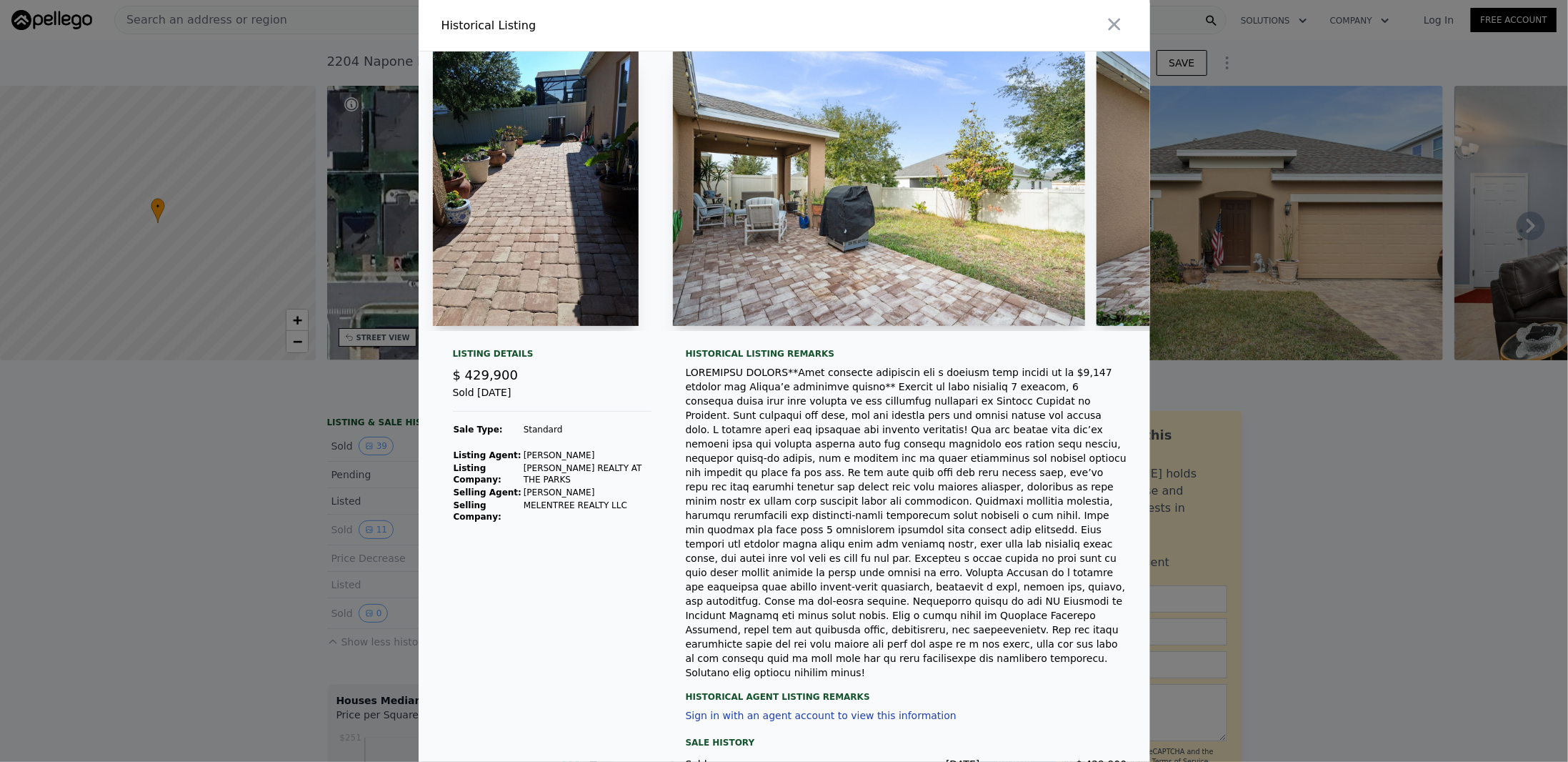
click at [1195, 362] on div at bounding box center [784, 381] width 1568 height 762
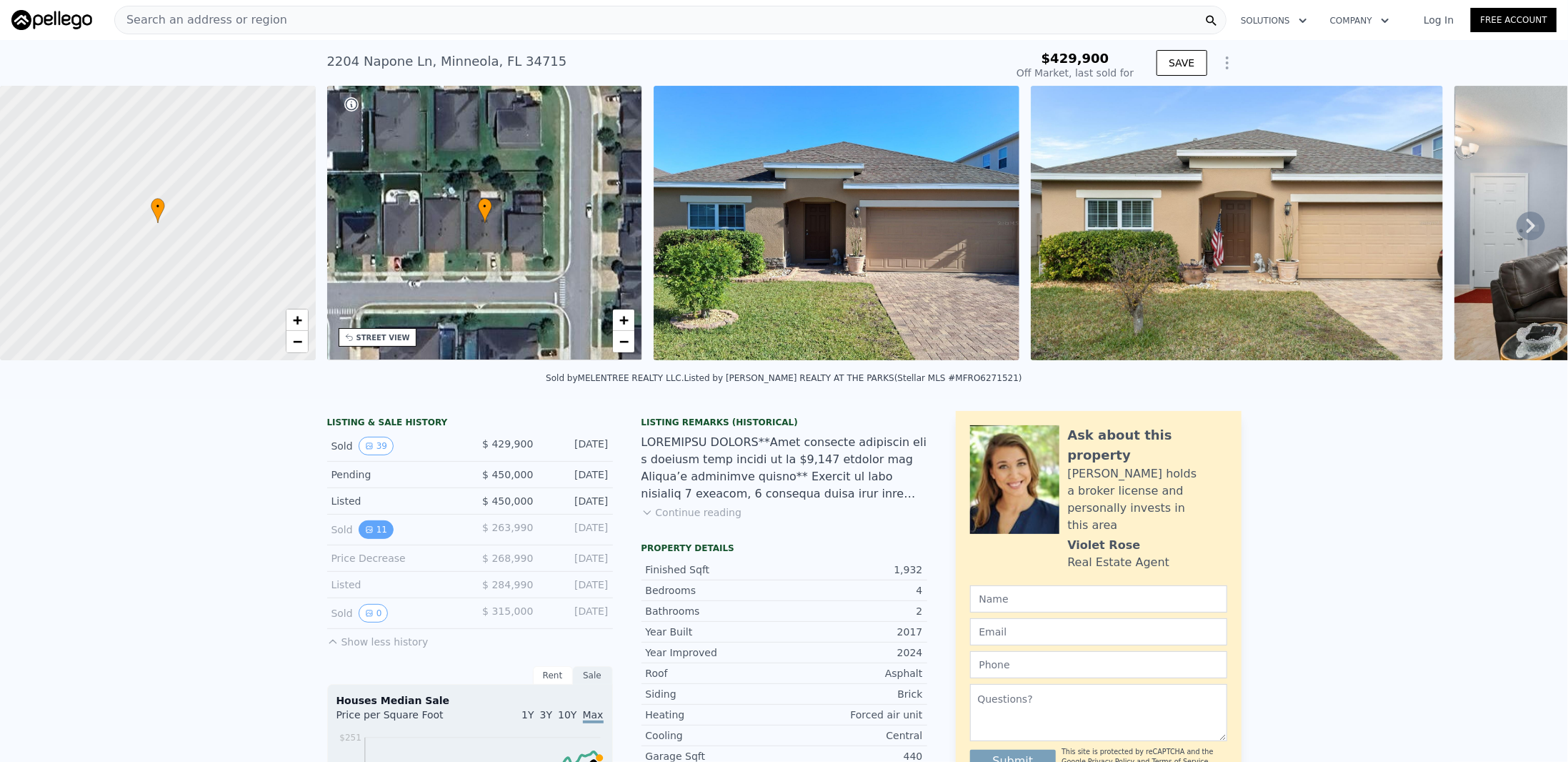
click at [366, 538] on button "11" at bounding box center [376, 529] width 35 height 19
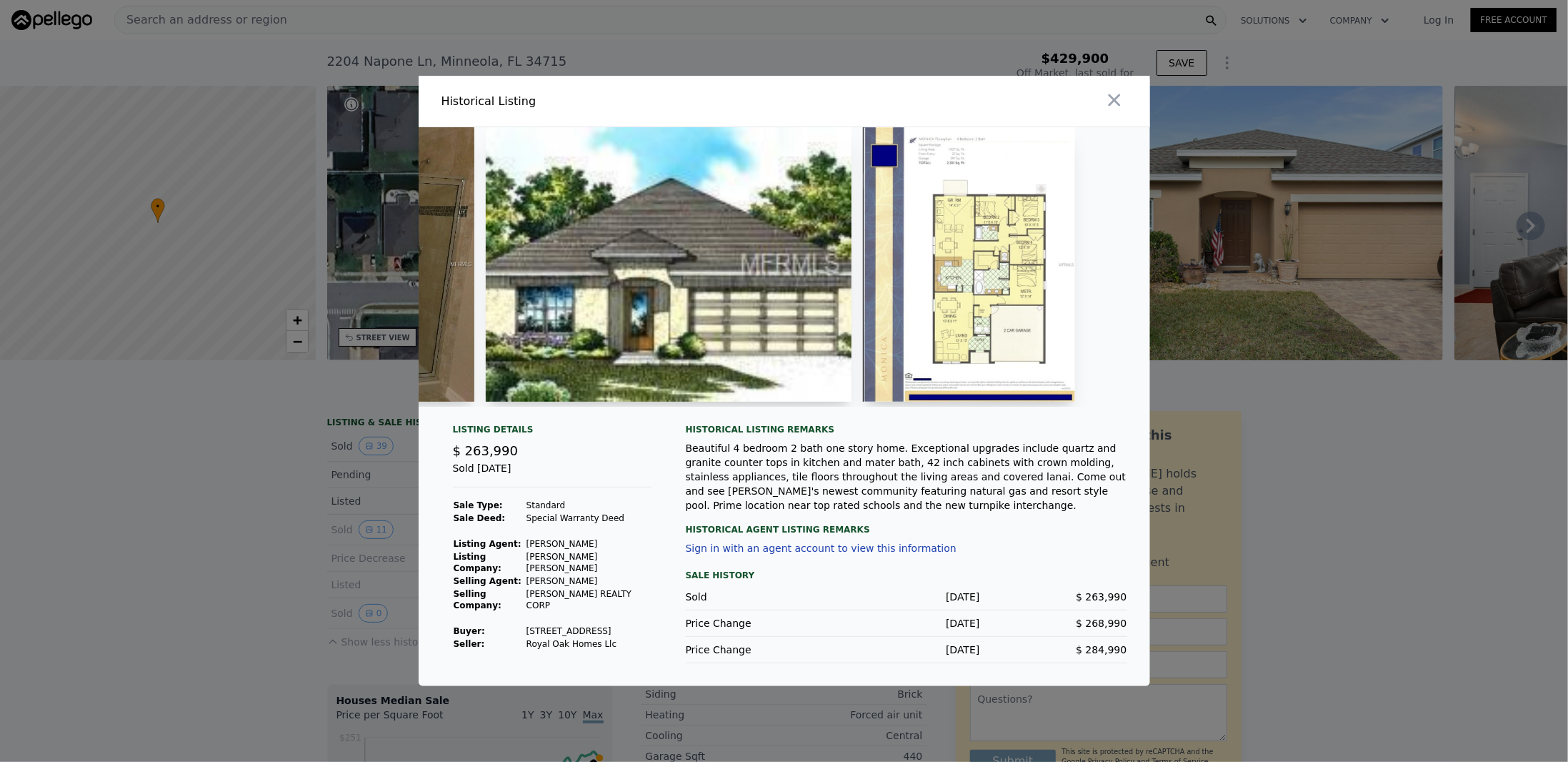
scroll to position [0, 1376]
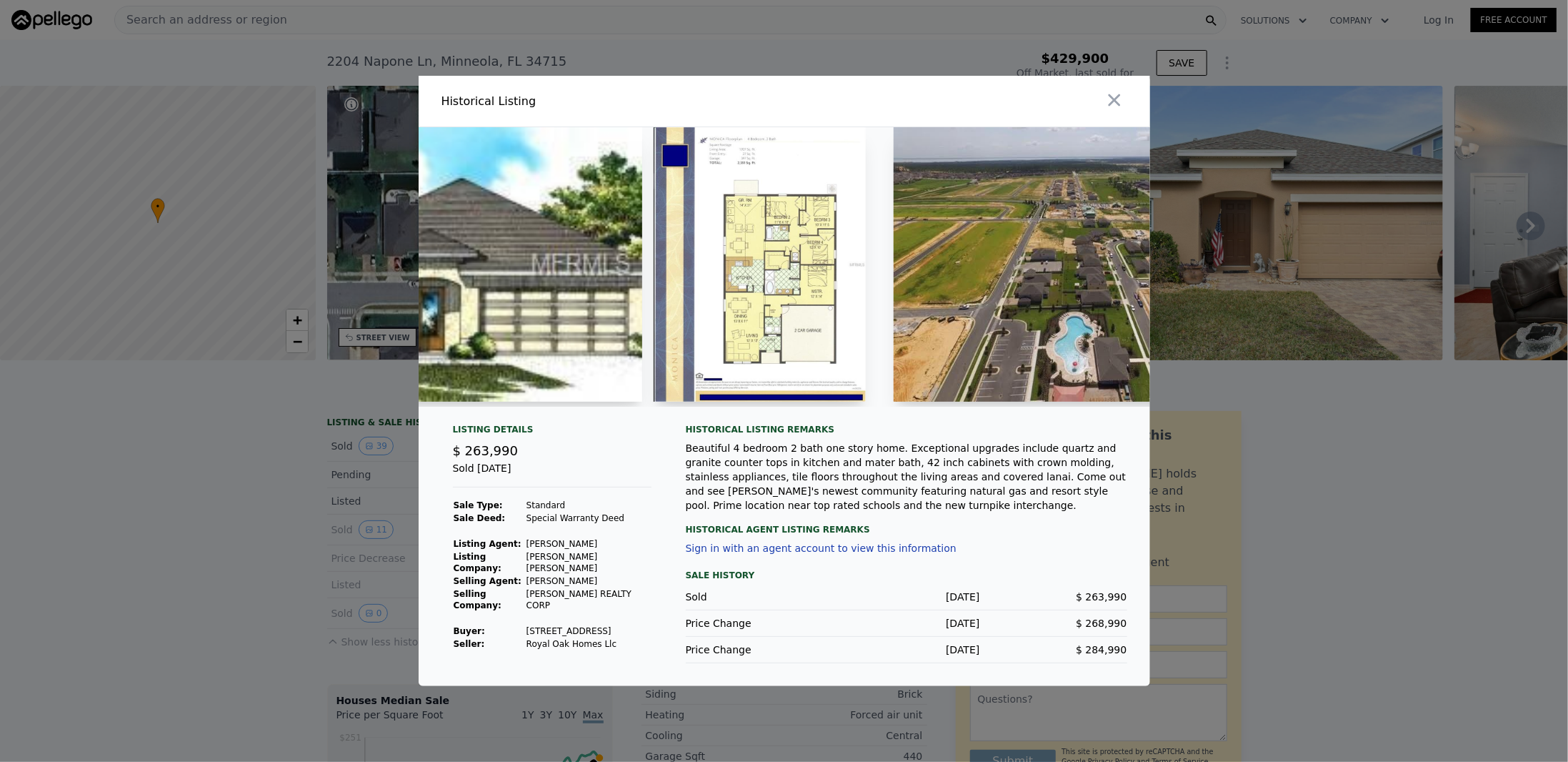
click at [1115, 96] on icon "button" at bounding box center [1114, 100] width 12 height 12
